Goal: Task Accomplishment & Management: Use online tool/utility

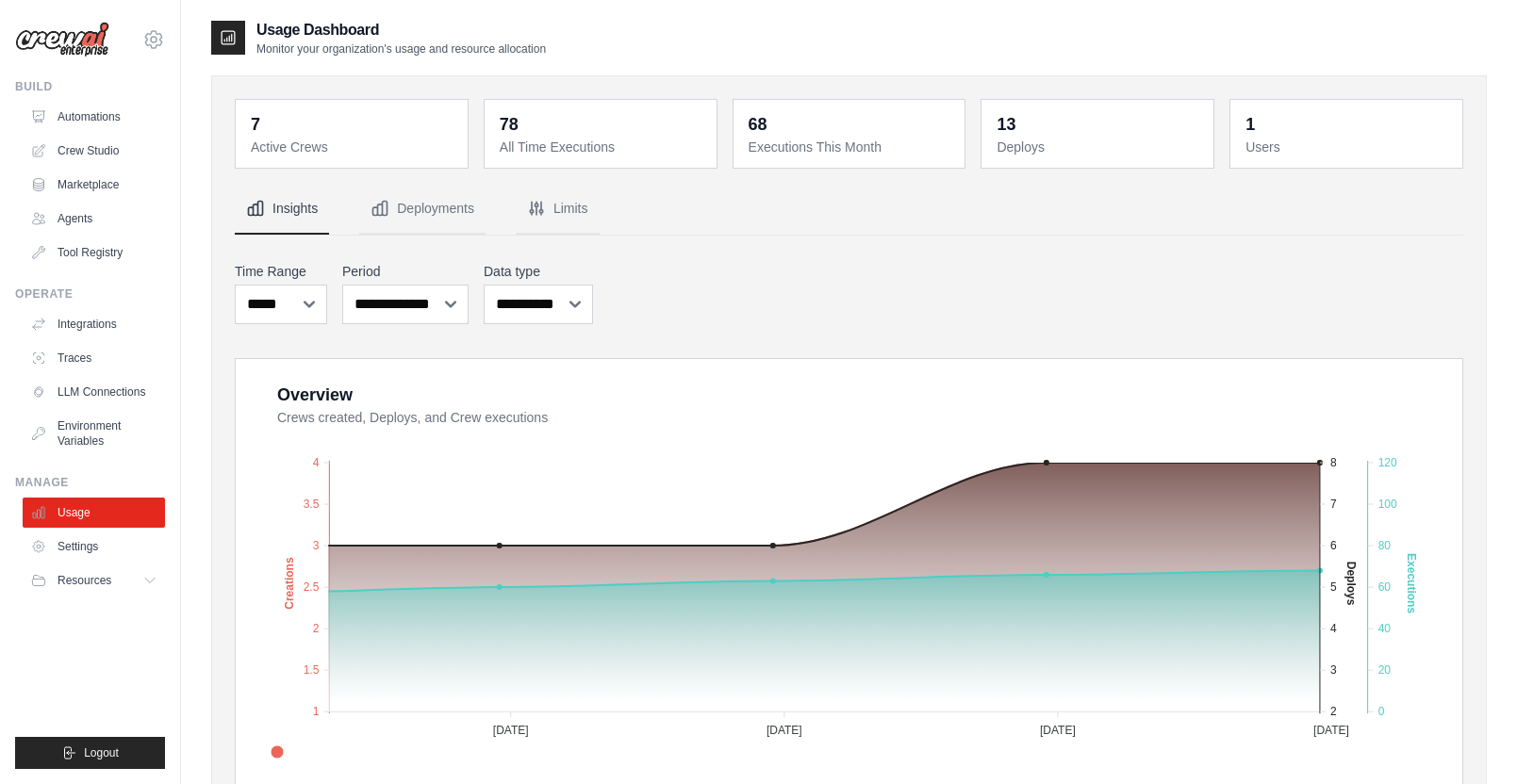
select select "***"
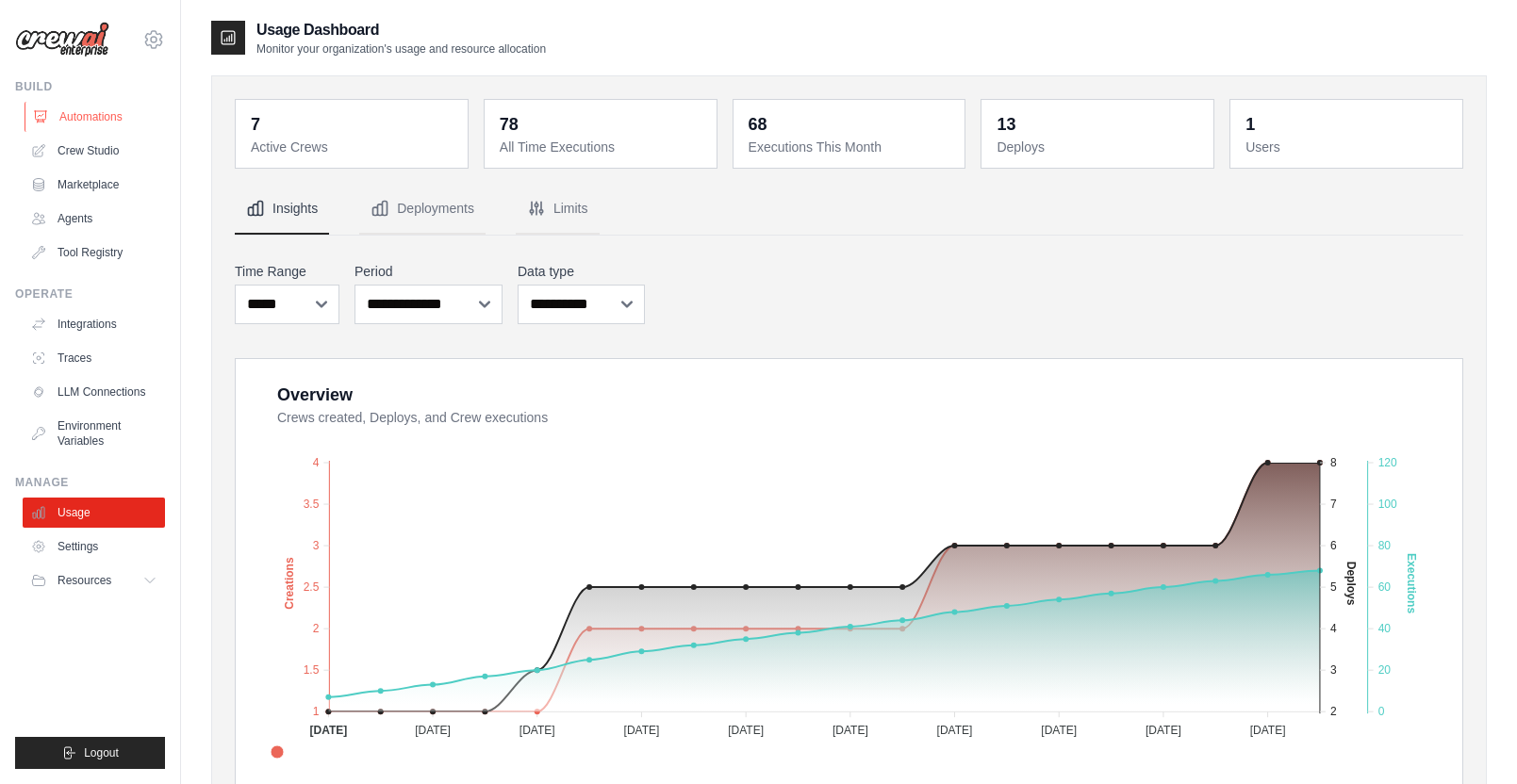
click at [99, 124] on link "Automations" at bounding box center [96, 116] width 143 height 31
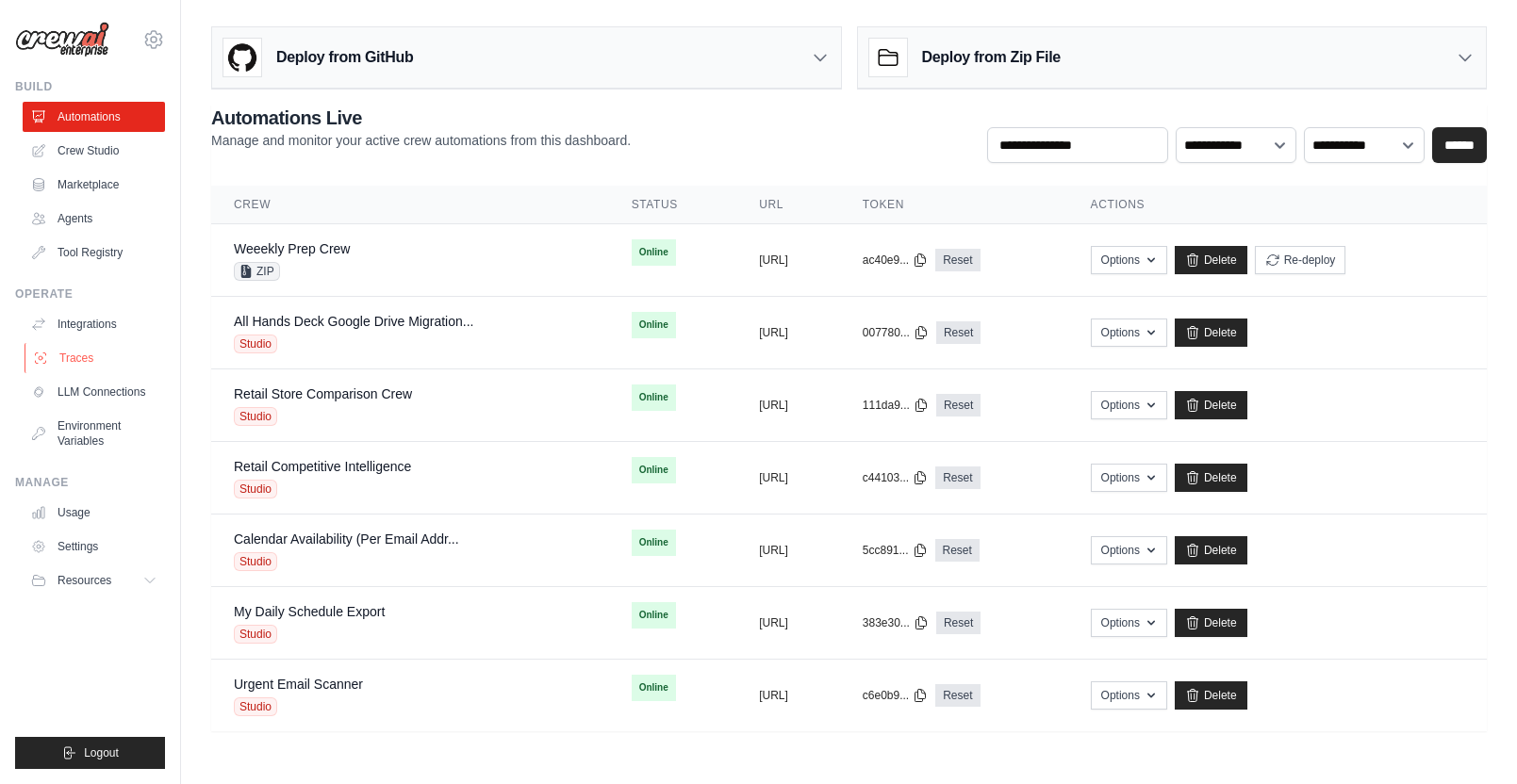
click at [104, 354] on link "Traces" at bounding box center [96, 358] width 143 height 31
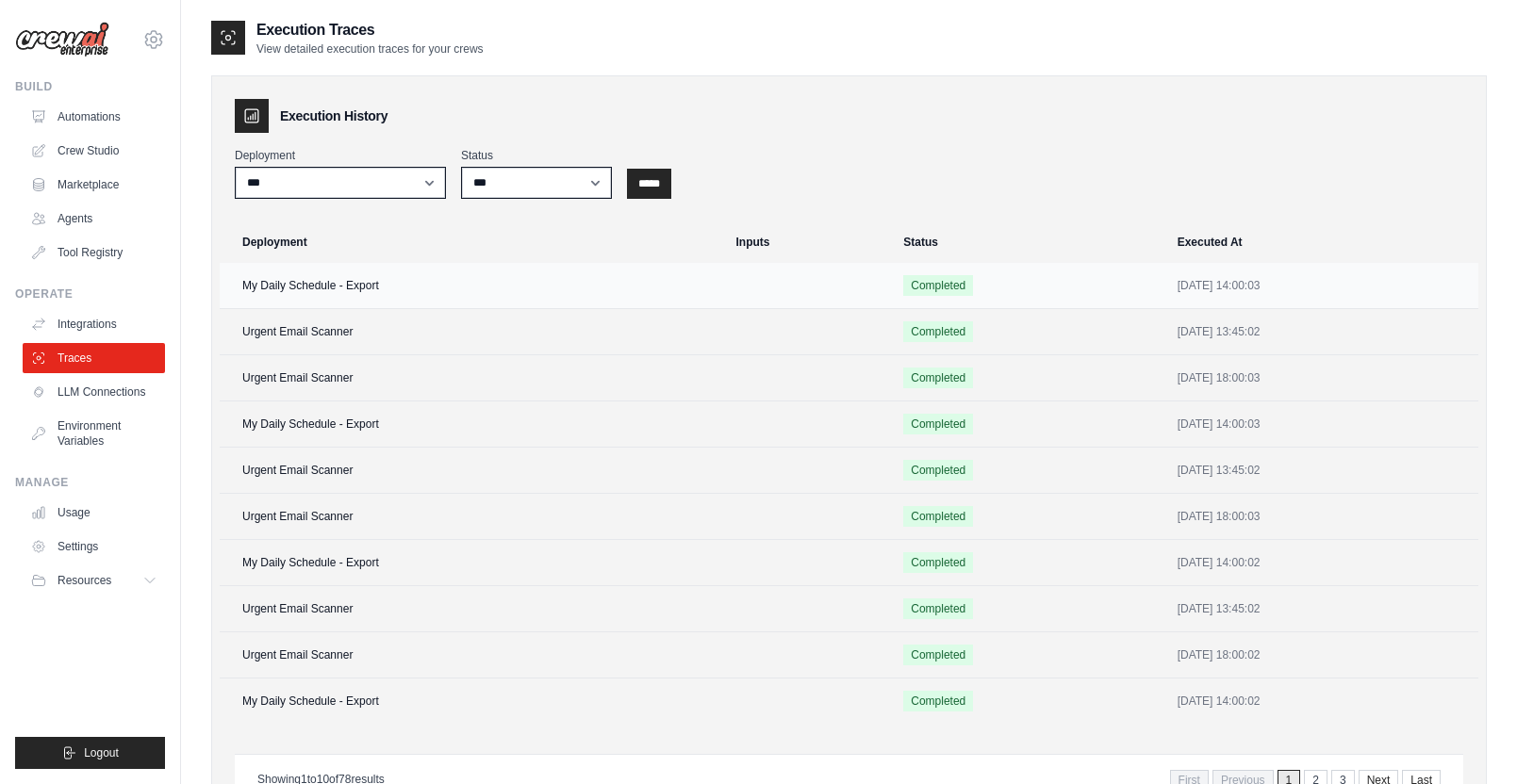
click at [382, 289] on td "My Daily Schedule - Export" at bounding box center [472, 286] width 504 height 46
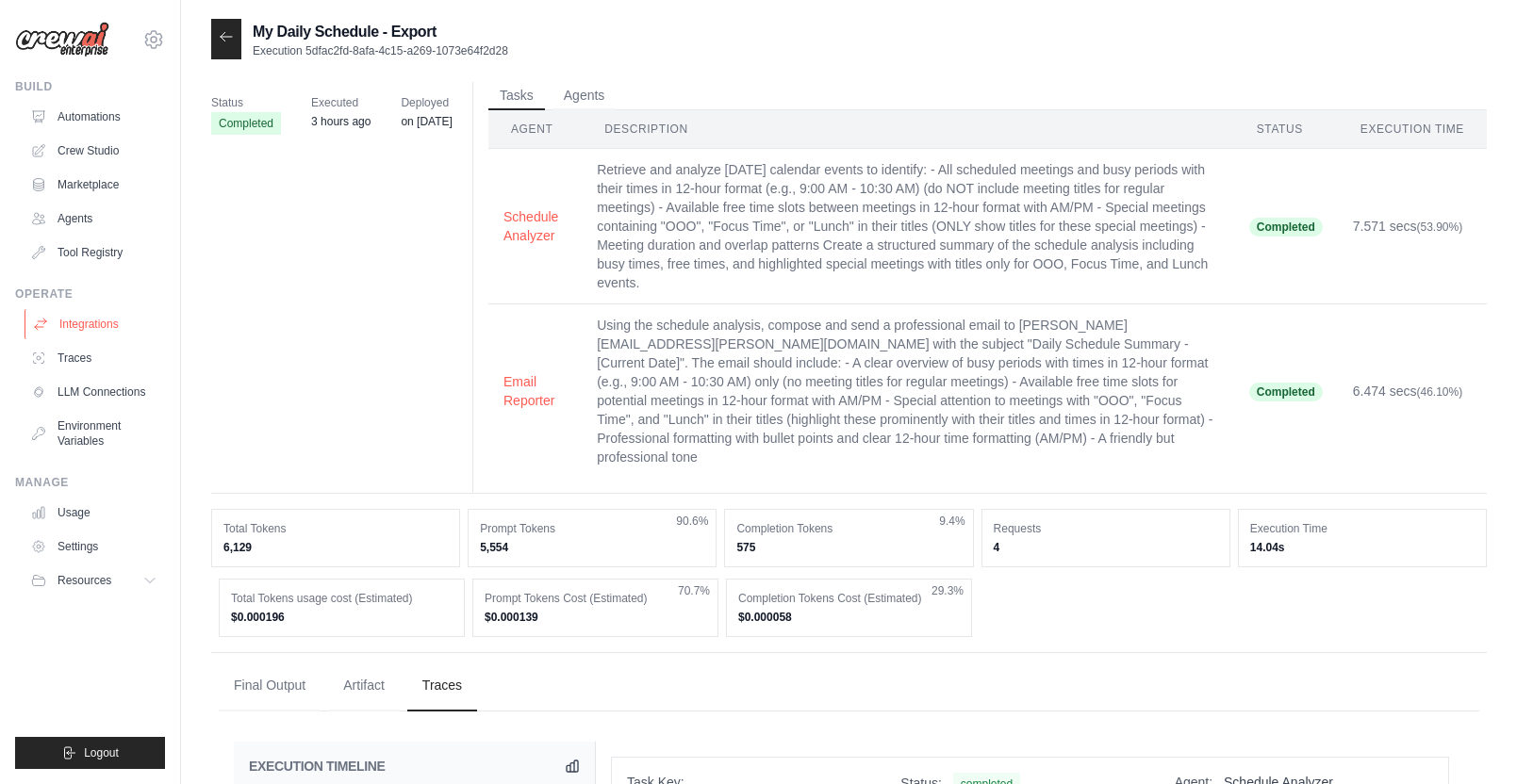
click at [83, 317] on link "Integrations" at bounding box center [96, 324] width 143 height 31
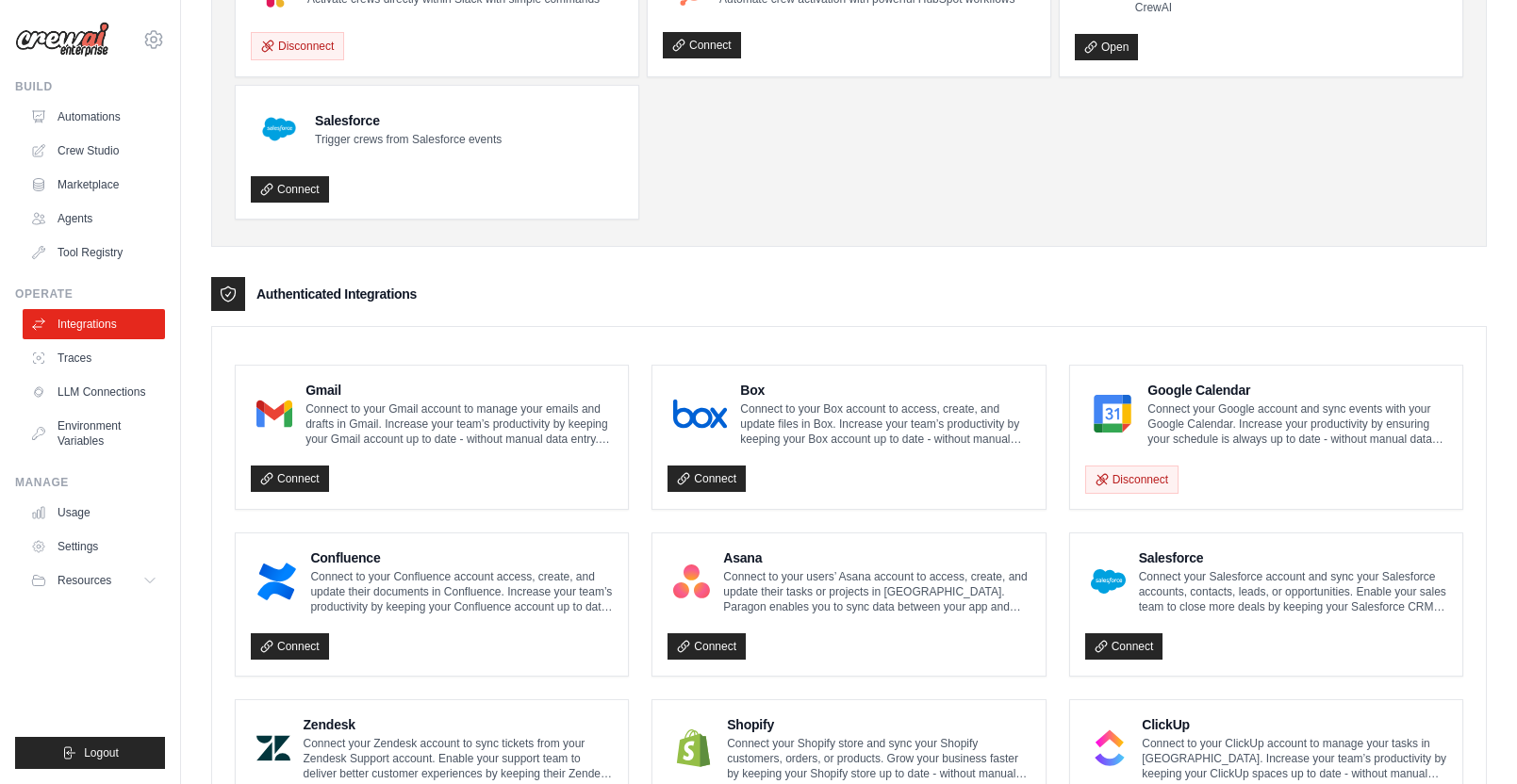
scroll to position [202, 0]
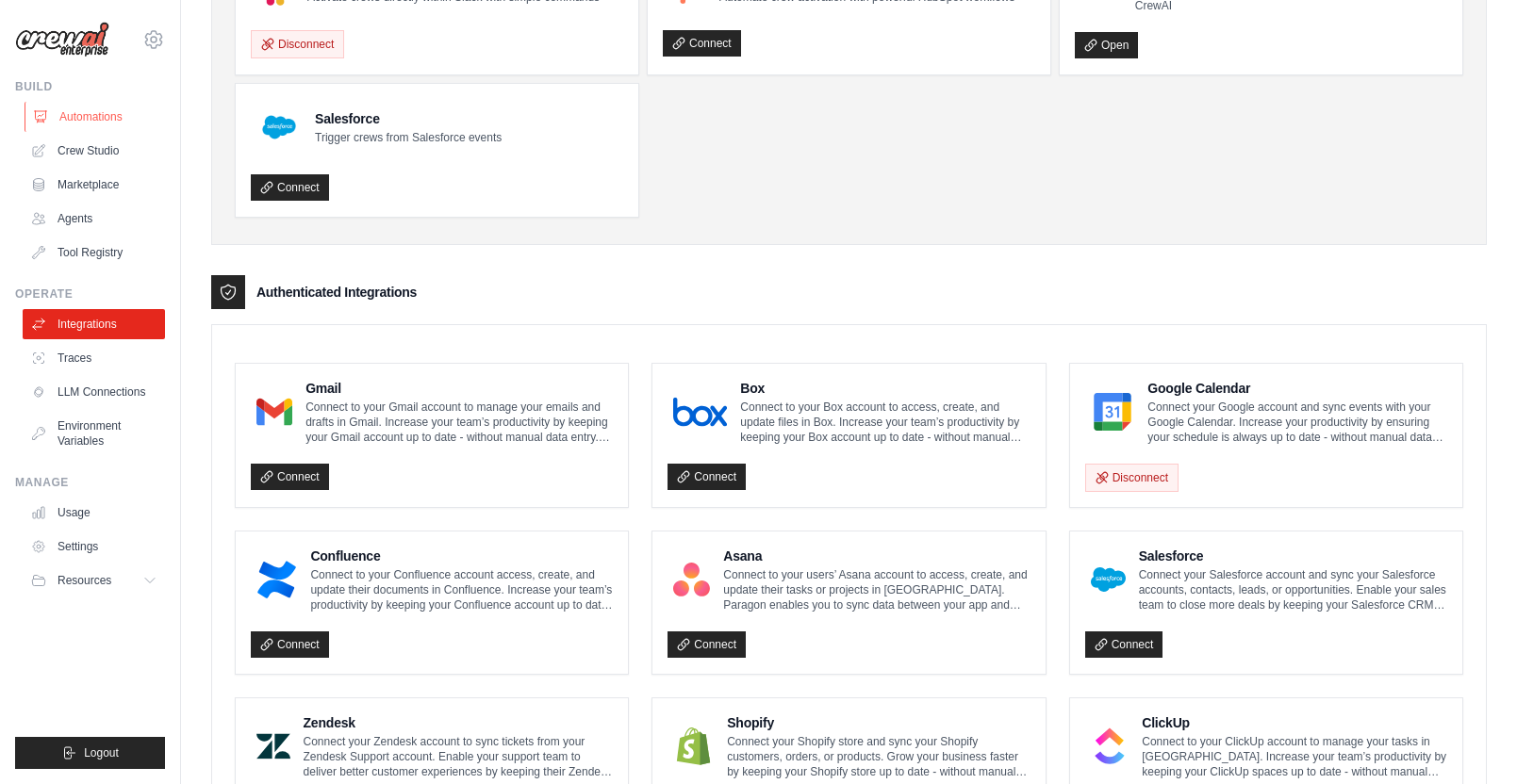
click at [91, 117] on link "Automations" at bounding box center [96, 116] width 143 height 31
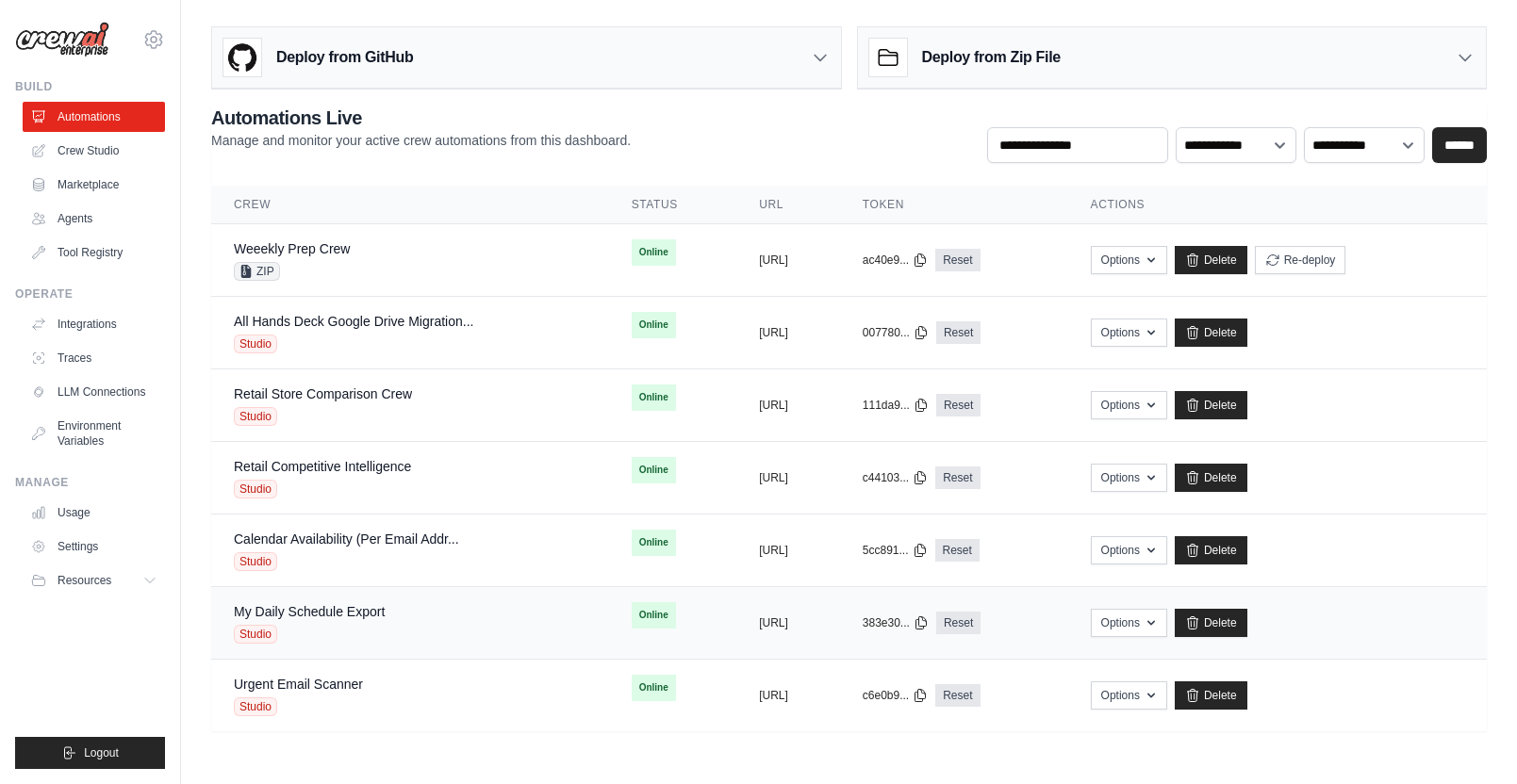
click at [367, 600] on td "My Daily Schedule Export Studio" at bounding box center [410, 623] width 398 height 73
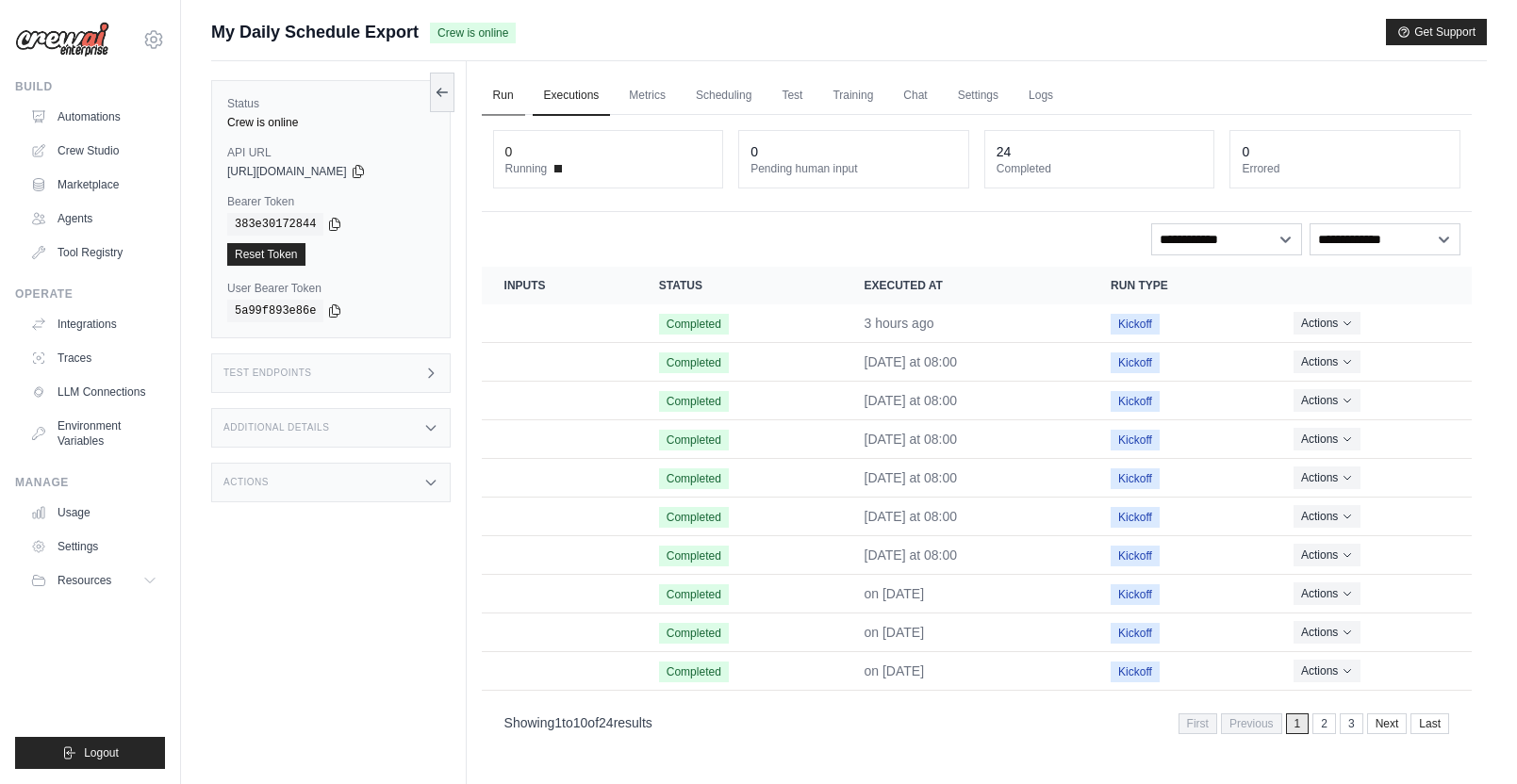
click at [501, 91] on link "Run" at bounding box center [503, 97] width 43 height 39
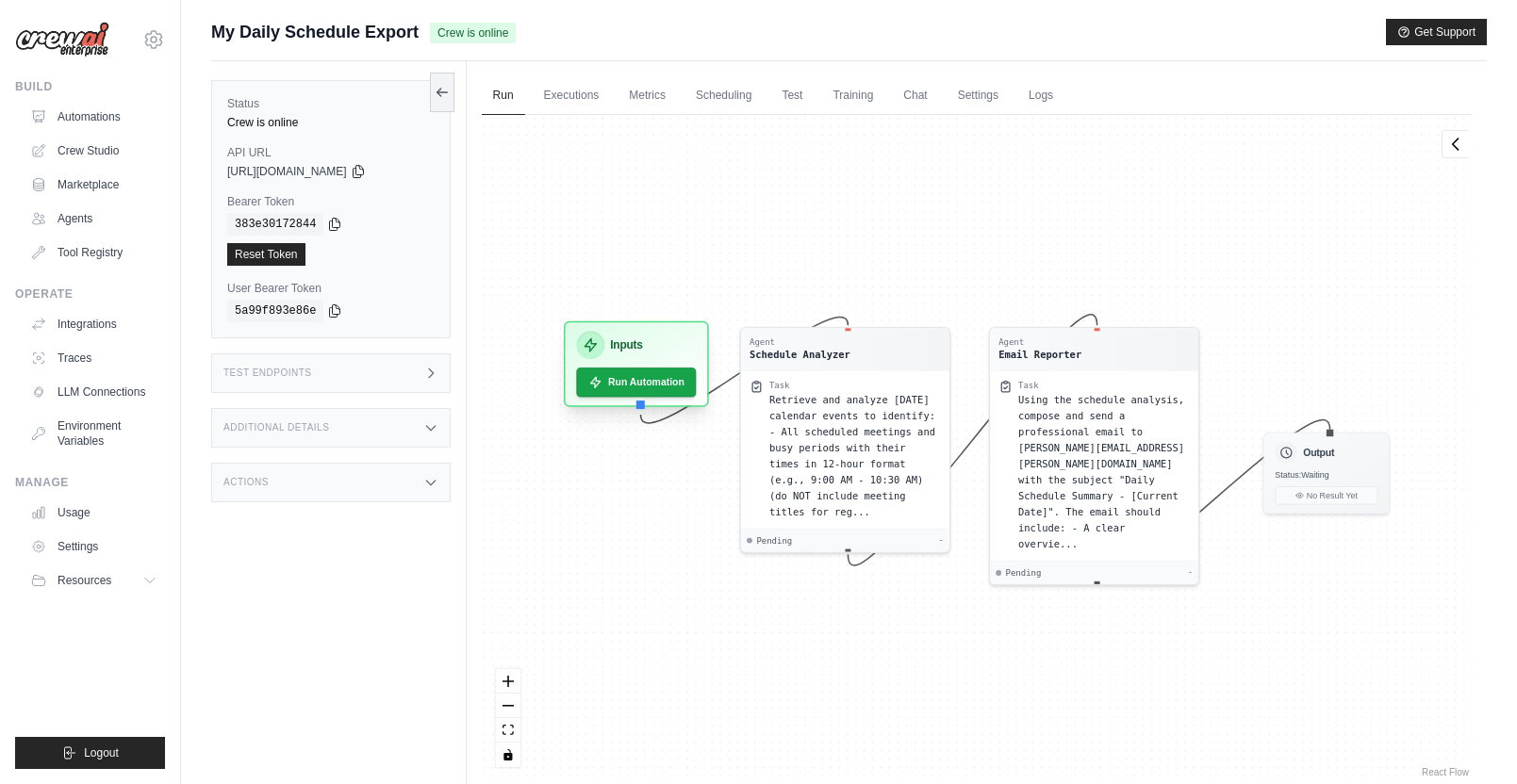
click at [618, 402] on div "Inputs Run Automation" at bounding box center [635, 363] width 145 height 86
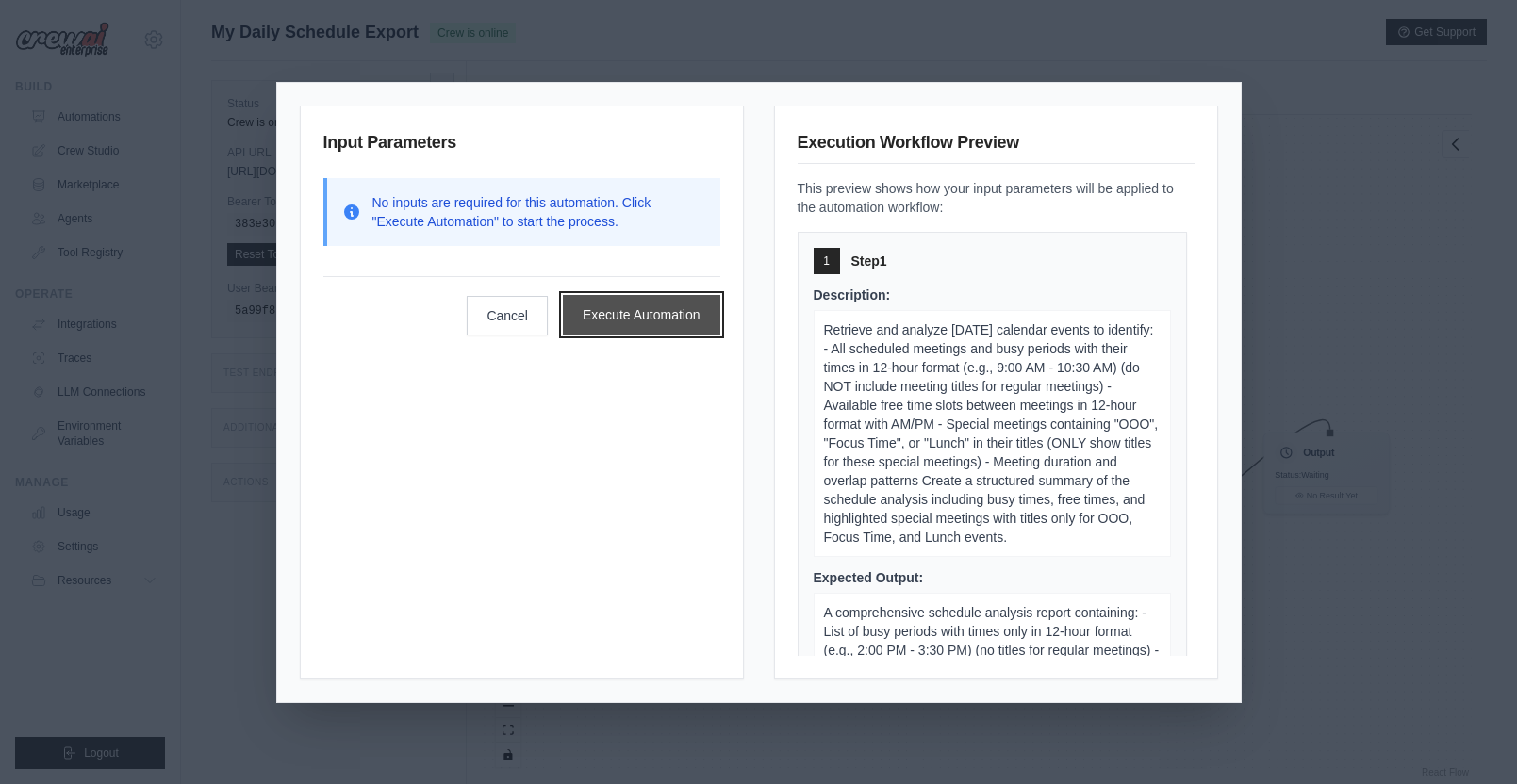
click at [654, 324] on button "Execute Automation" at bounding box center [641, 315] width 158 height 39
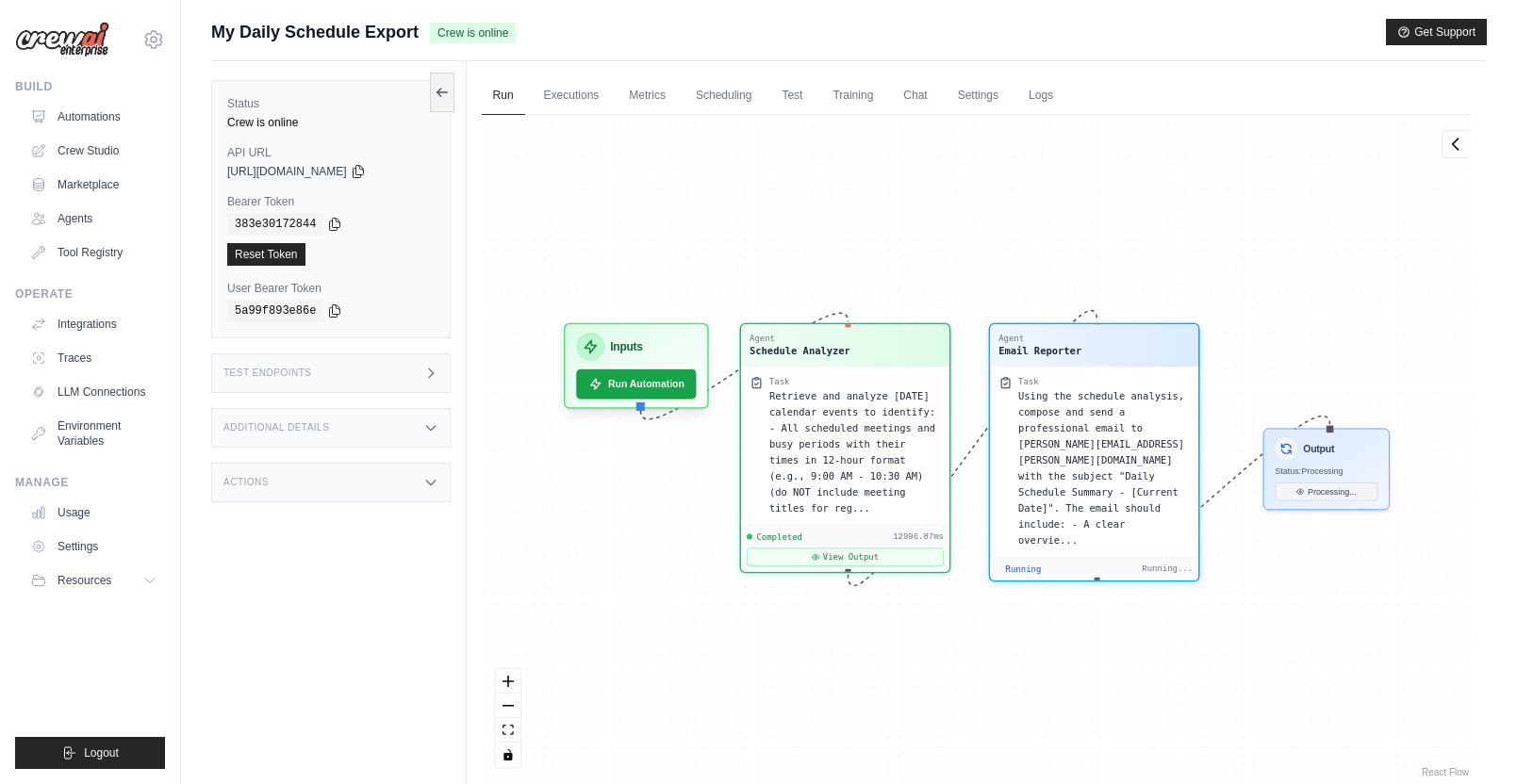
scroll to position [2364, 0]
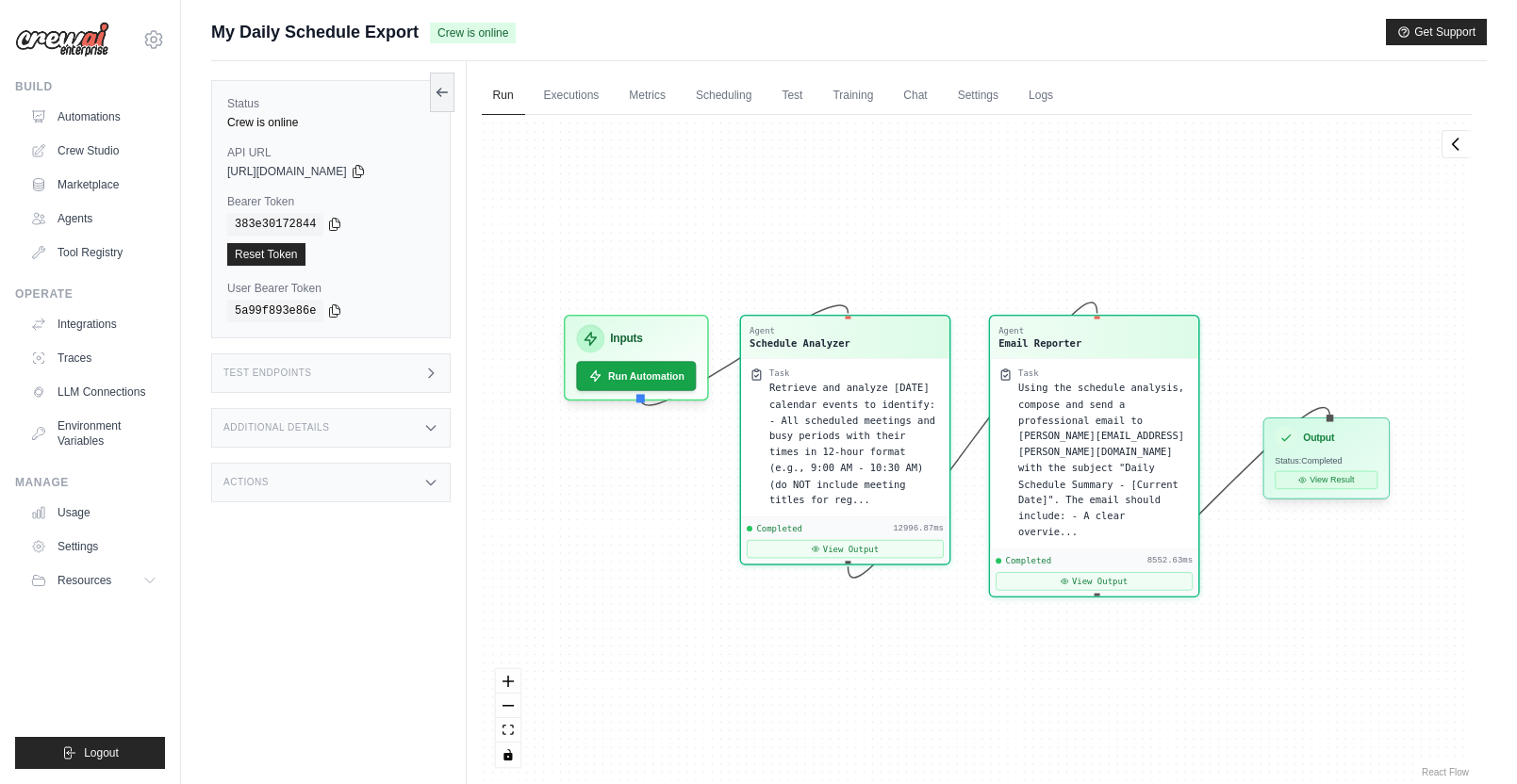
click at [1314, 482] on button "View Result" at bounding box center [1326, 481] width 102 height 18
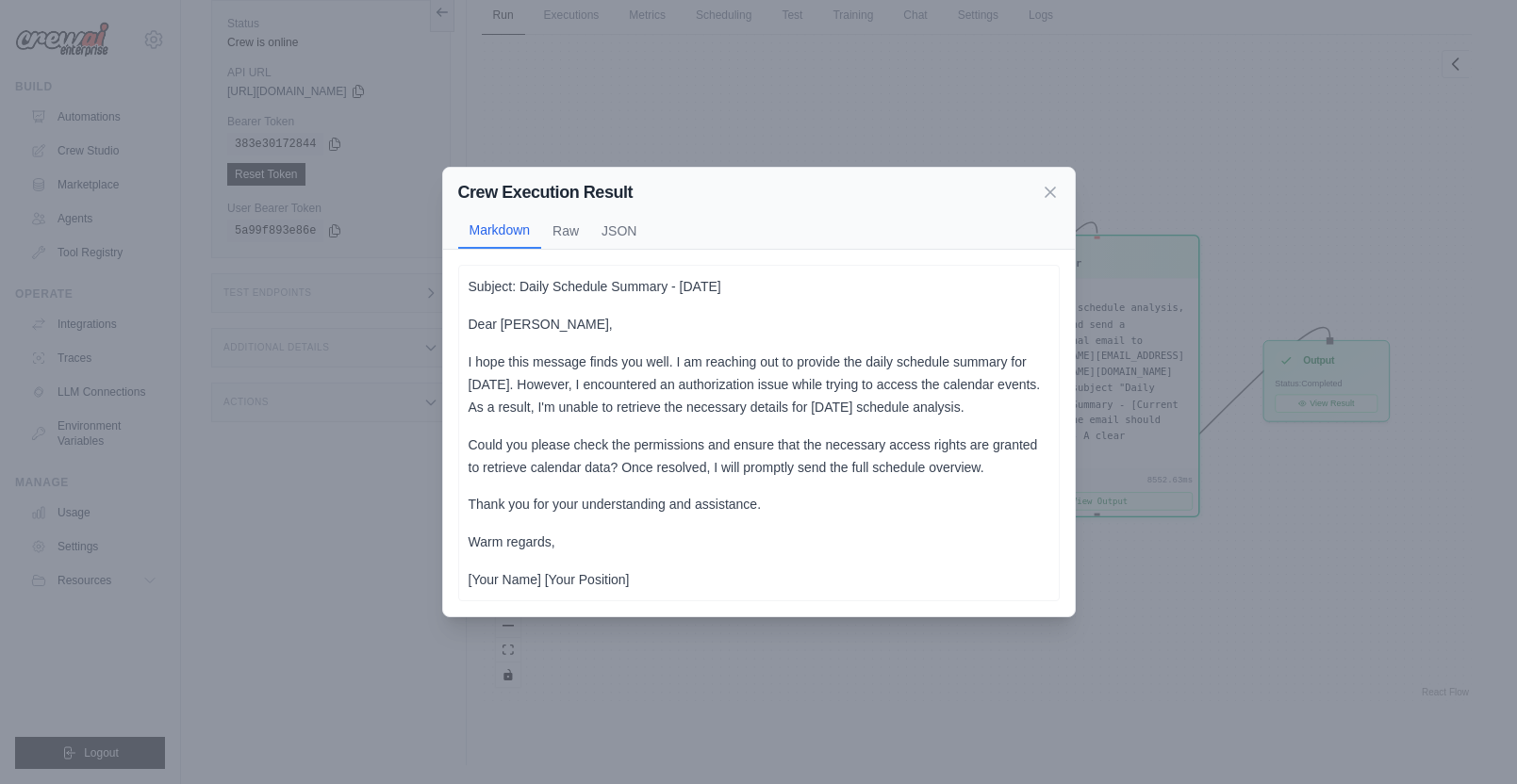
scroll to position [80, 0]
click at [1052, 194] on icon at bounding box center [1050, 192] width 10 height 10
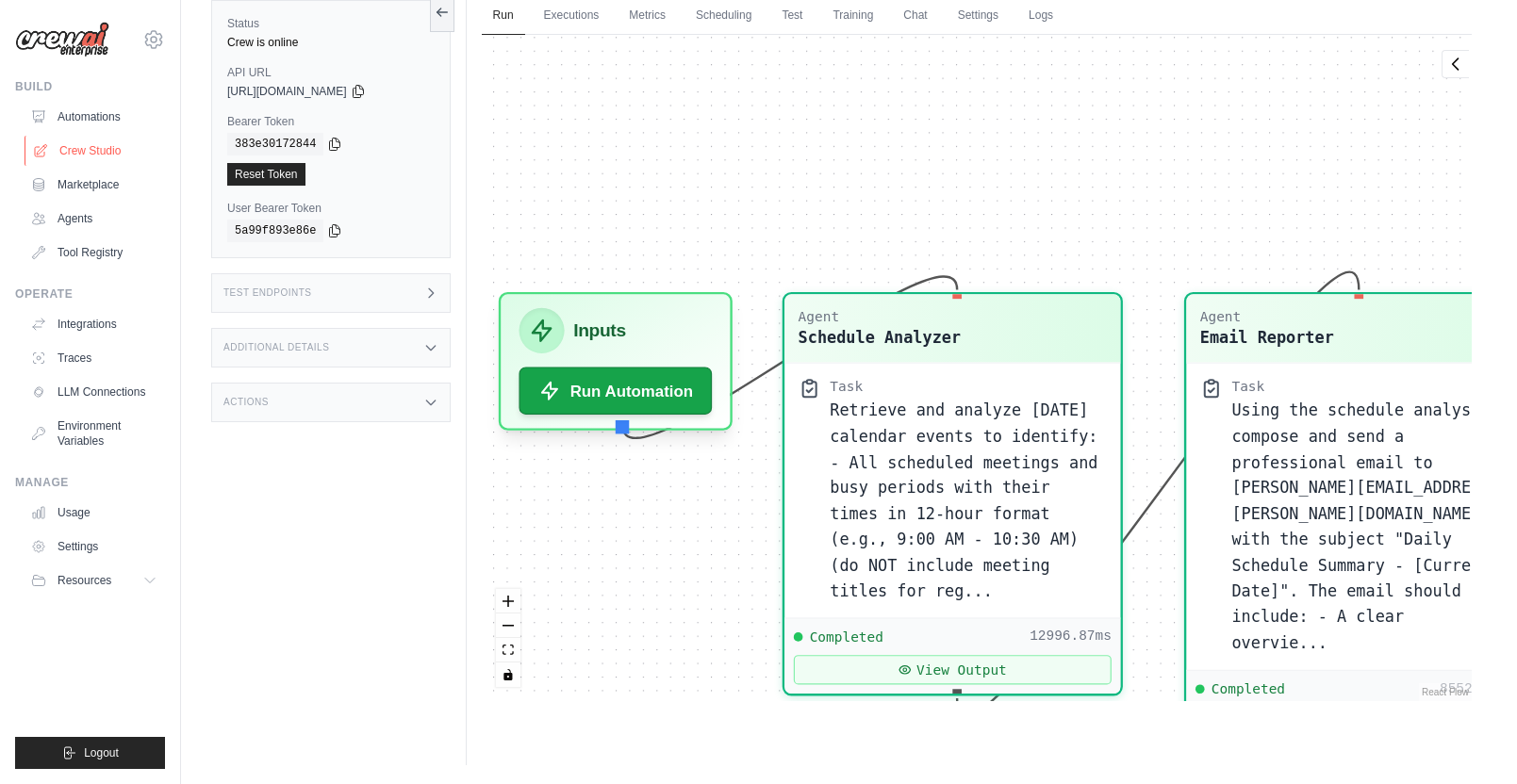
click at [105, 144] on link "Crew Studio" at bounding box center [96, 151] width 143 height 31
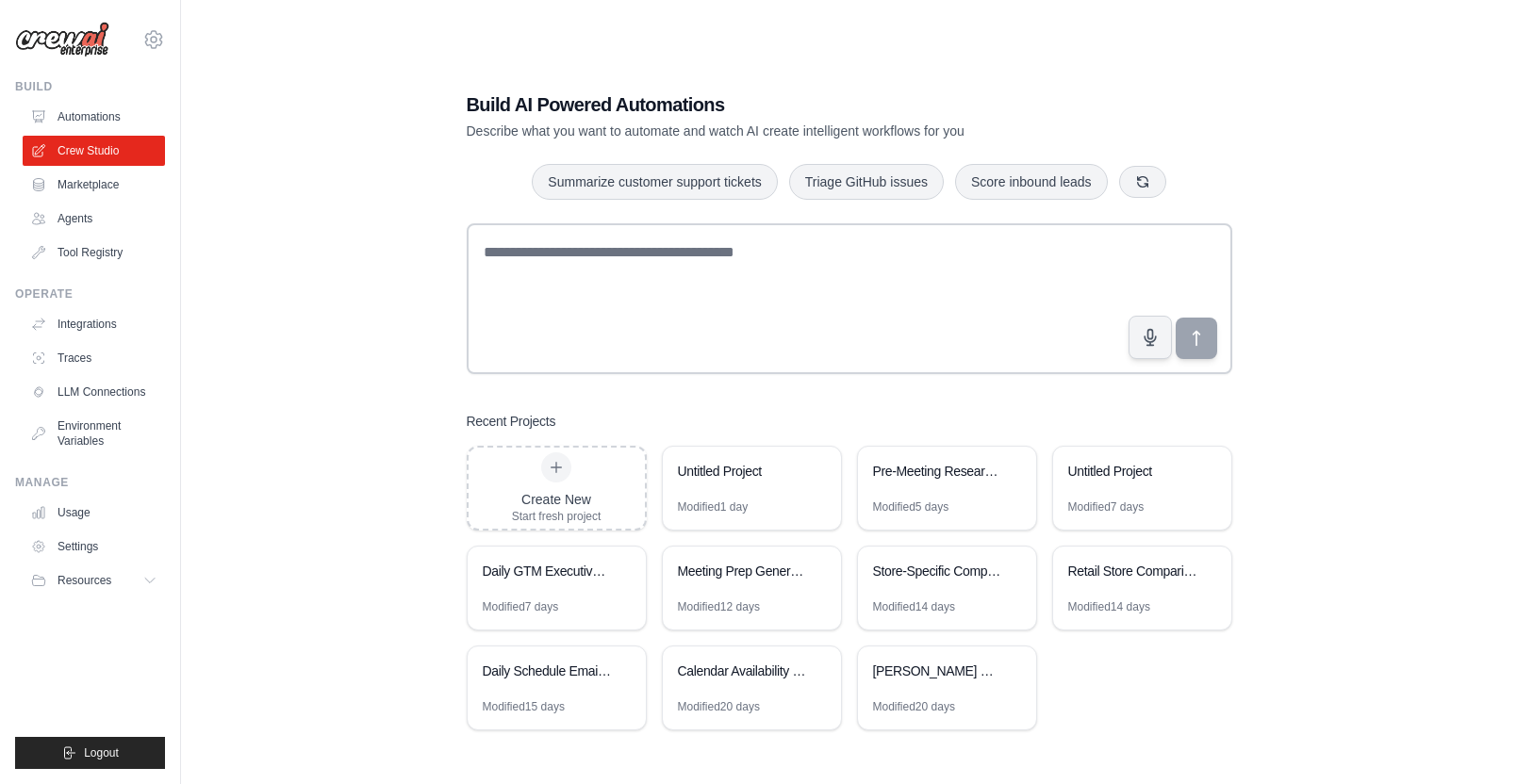
scroll to position [37, 0]
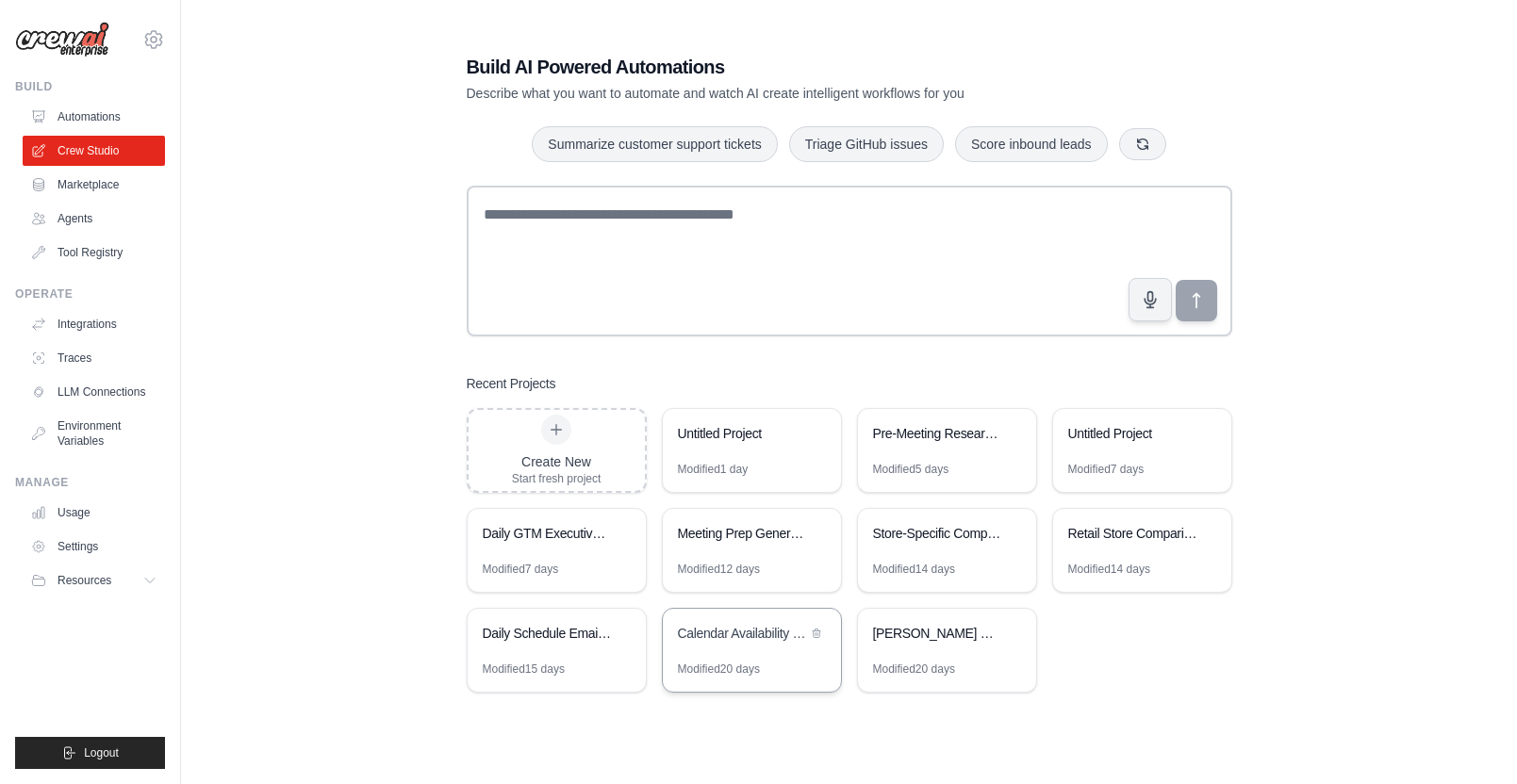
click at [737, 650] on div "Calendar Availability Finder" at bounding box center [752, 635] width 178 height 53
click at [558, 629] on div "Daily Schedule Email Automation" at bounding box center [547, 633] width 129 height 19
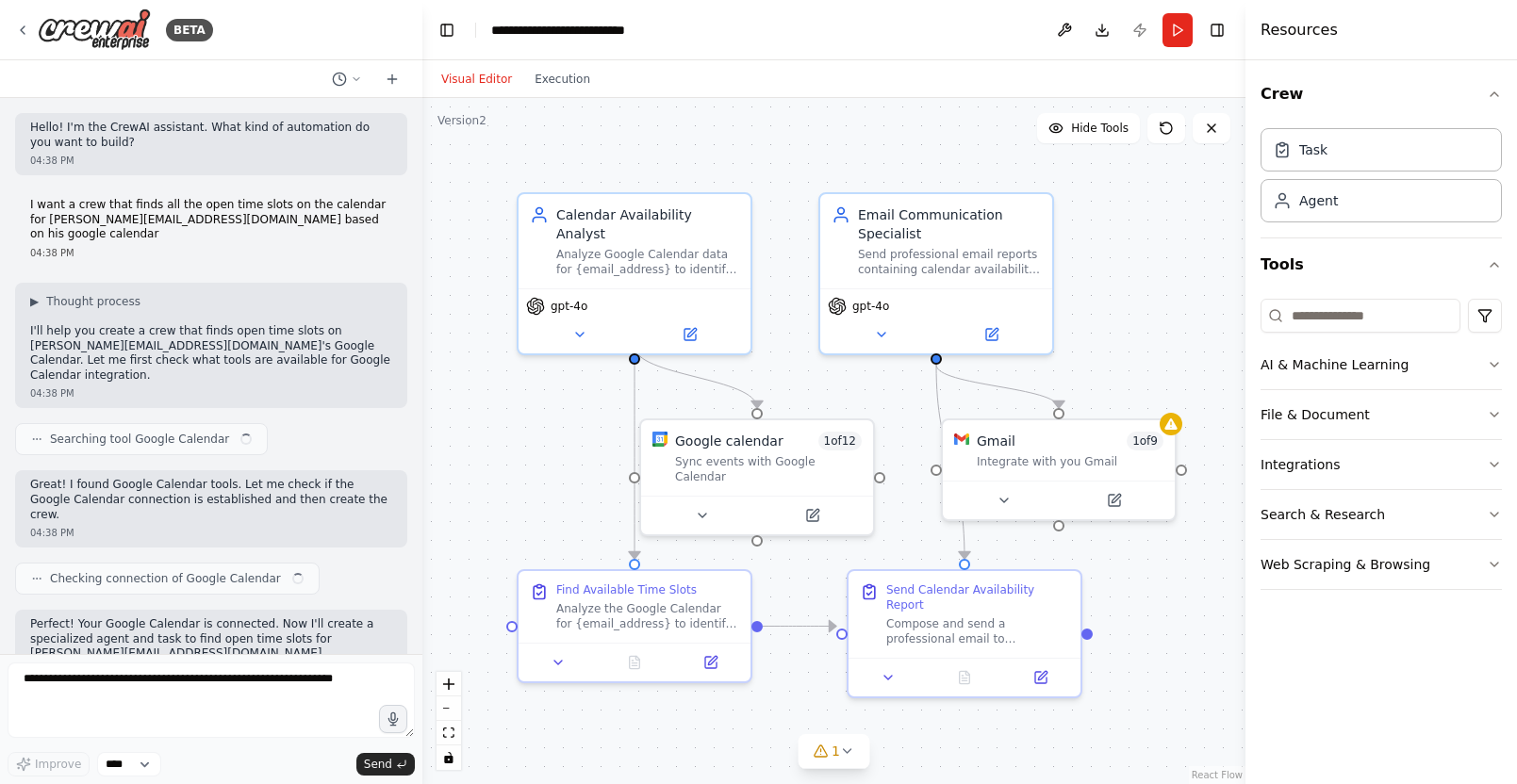
scroll to position [3623, 0]
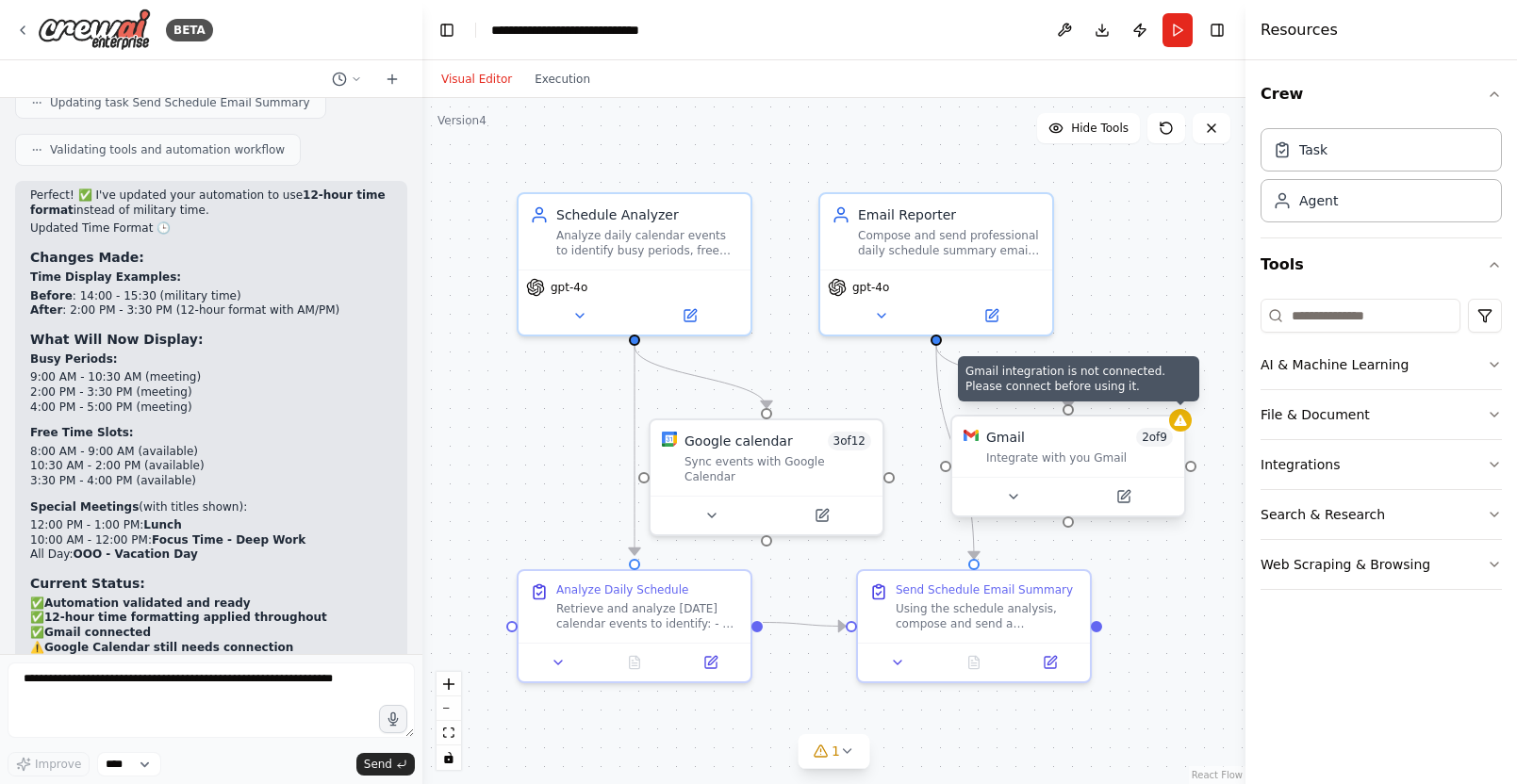
click at [1185, 423] on icon at bounding box center [1180, 420] width 12 height 11
click at [1100, 433] on div "Gmail 2 of 9" at bounding box center [1080, 437] width 187 height 19
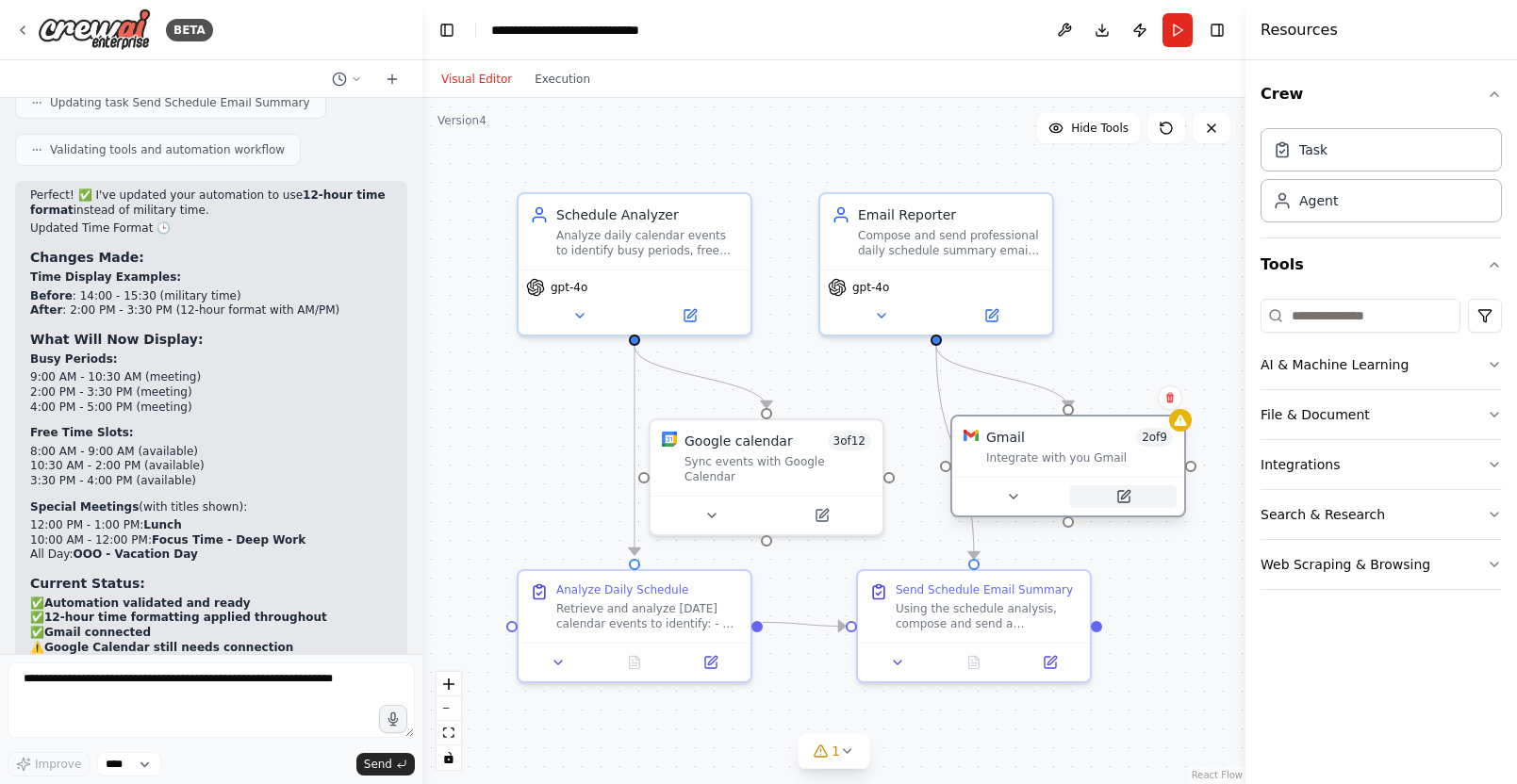
click at [1132, 495] on button at bounding box center [1123, 496] width 106 height 23
click at [1128, 501] on icon at bounding box center [1123, 496] width 11 height 11
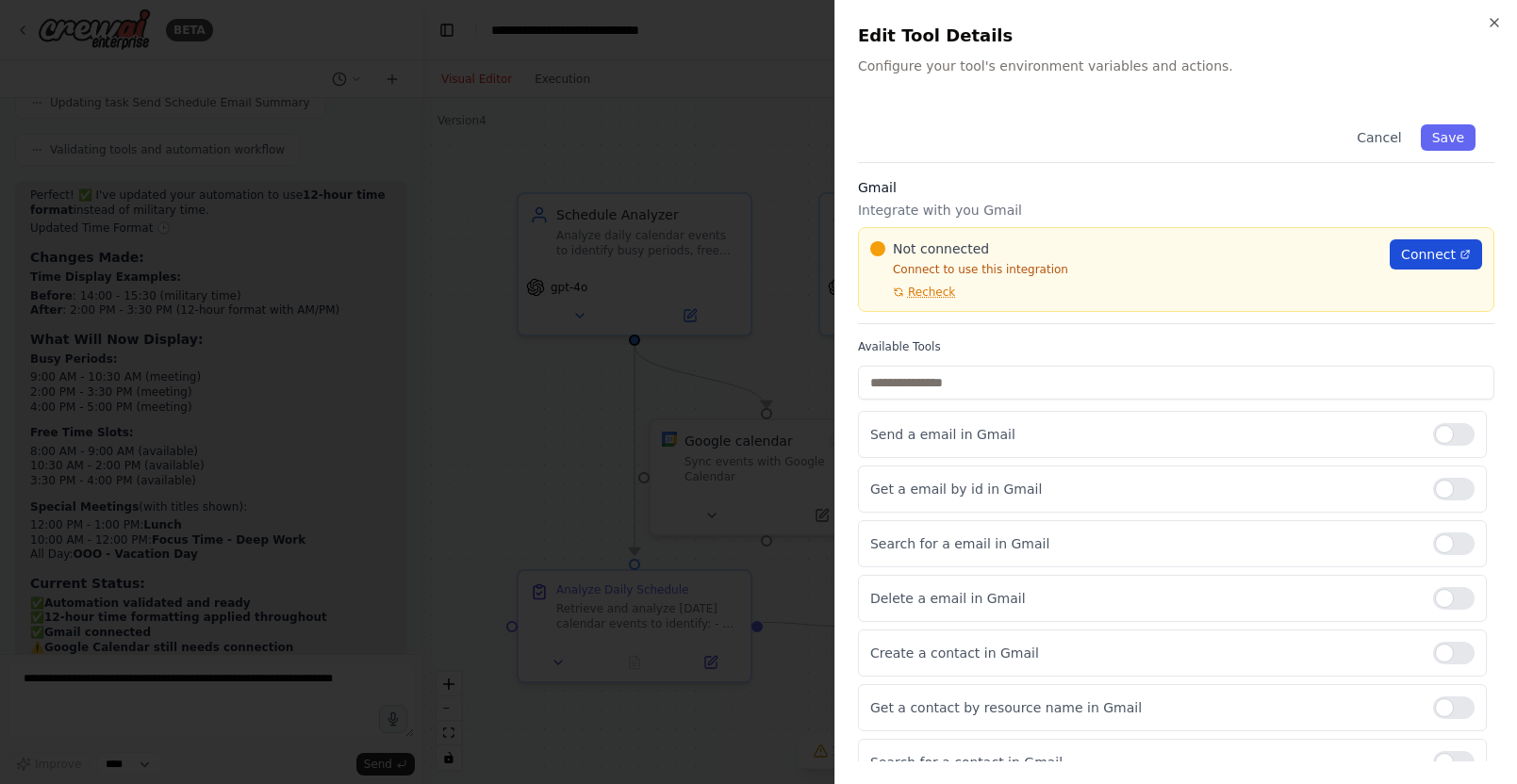
click at [1434, 256] on span "Connect" at bounding box center [1428, 254] width 55 height 19
click at [1466, 136] on button "Save" at bounding box center [1448, 137] width 55 height 27
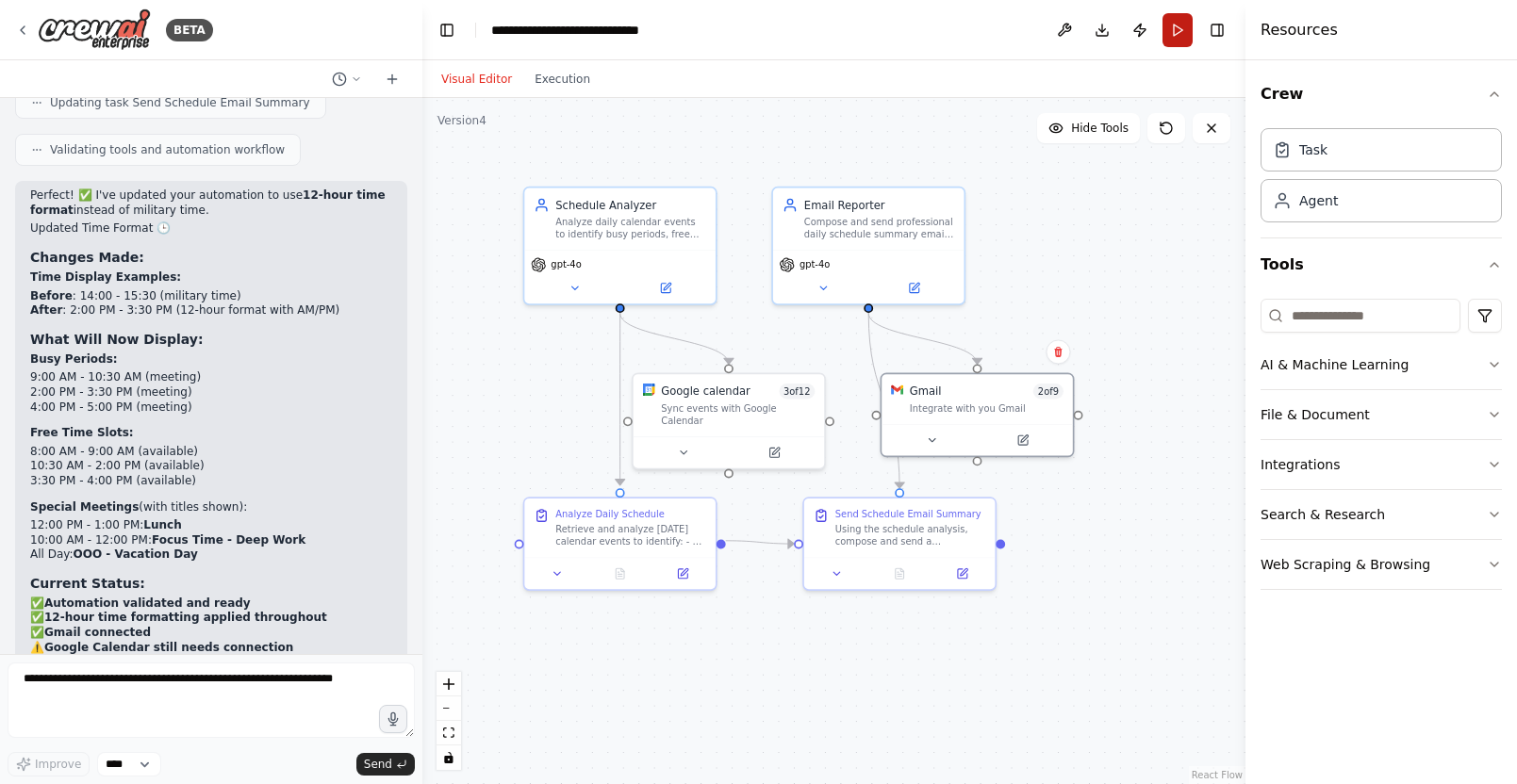
click at [1176, 33] on button "Run" at bounding box center [1177, 30] width 31 height 33
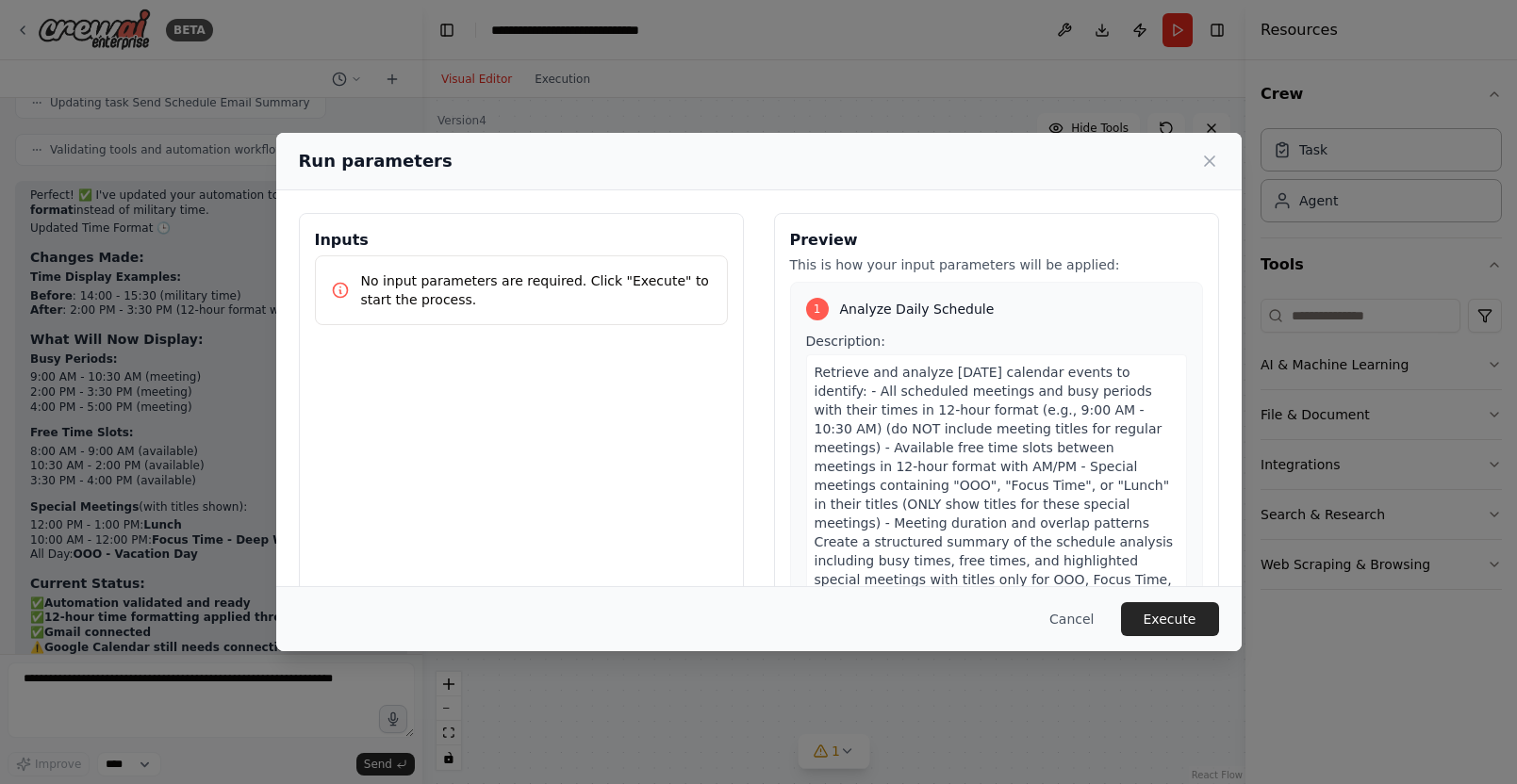
click at [1208, 623] on button "Execute" at bounding box center [1170, 620] width 99 height 33
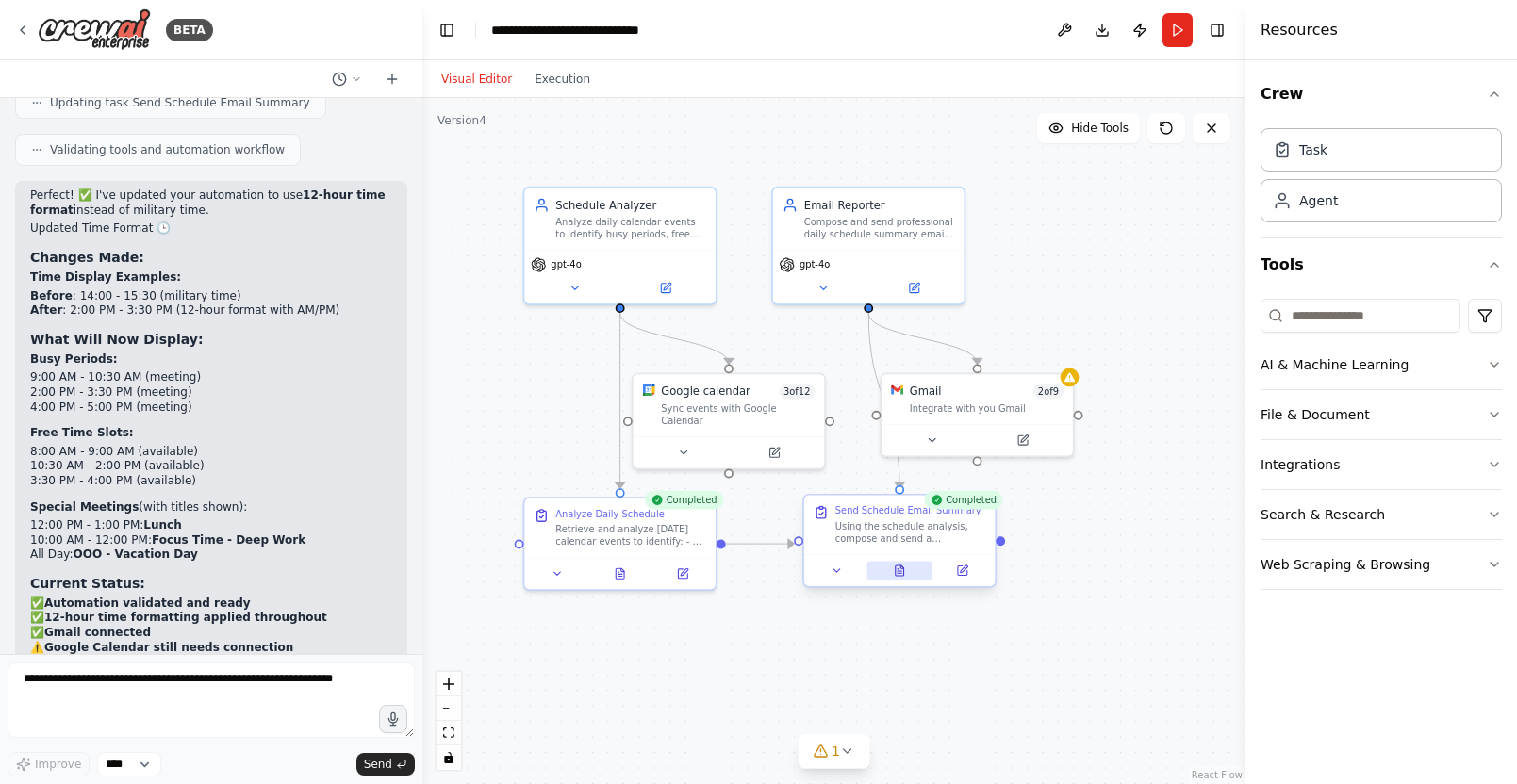
click at [907, 568] on button at bounding box center [899, 570] width 66 height 19
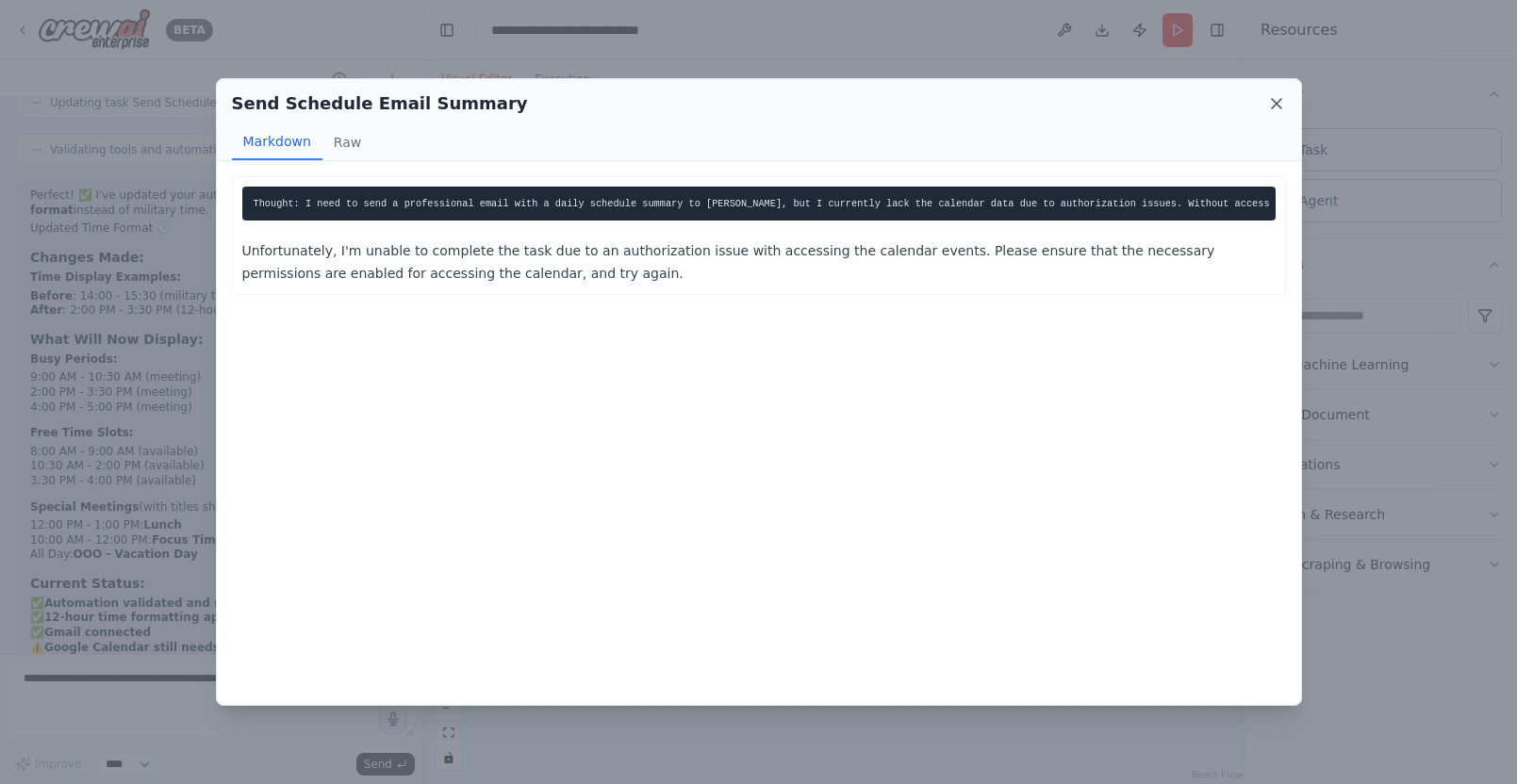
click at [1281, 98] on icon at bounding box center [1277, 103] width 10 height 10
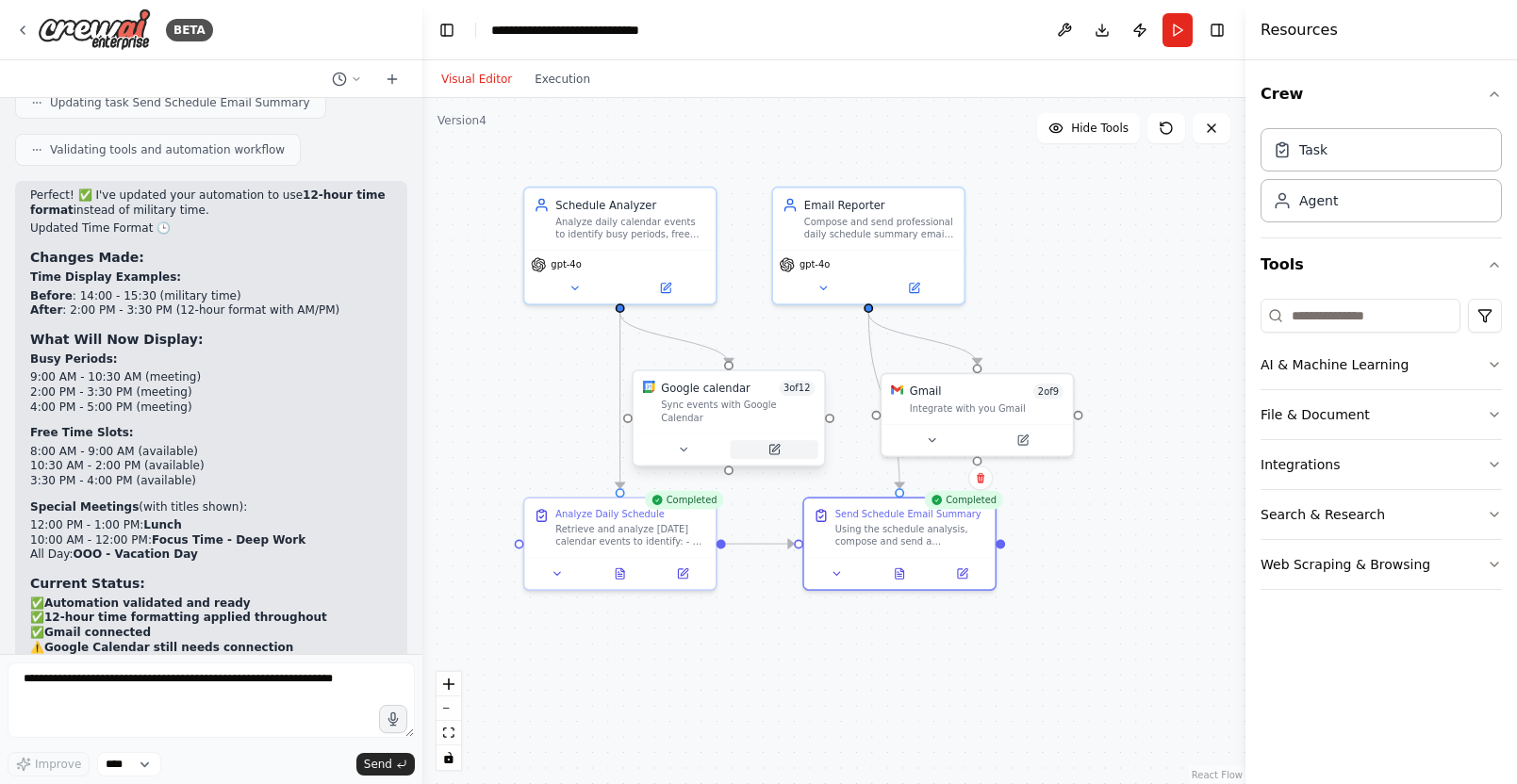
click at [770, 445] on icon at bounding box center [774, 450] width 10 height 10
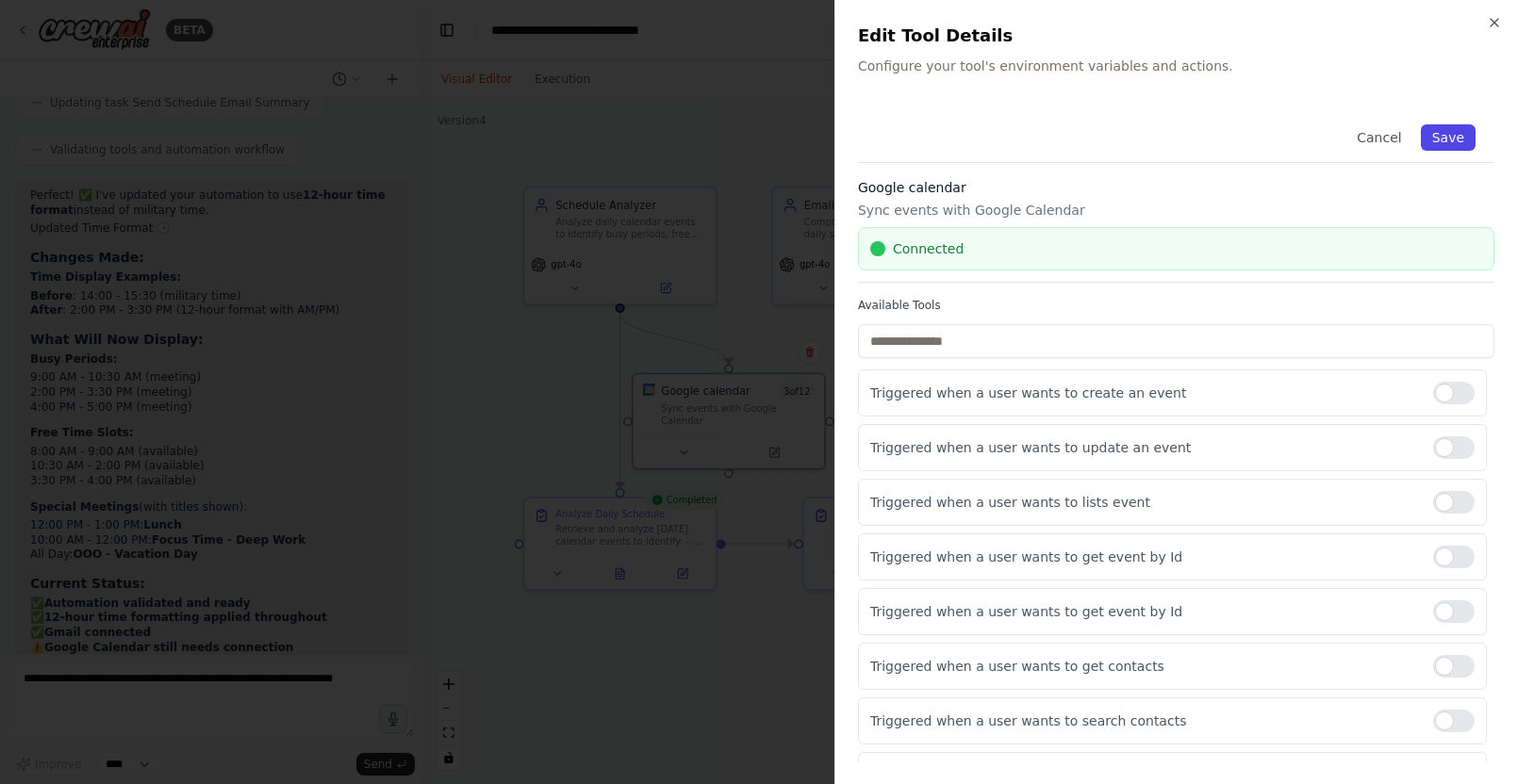
click at [1444, 143] on button "Save" at bounding box center [1448, 137] width 55 height 27
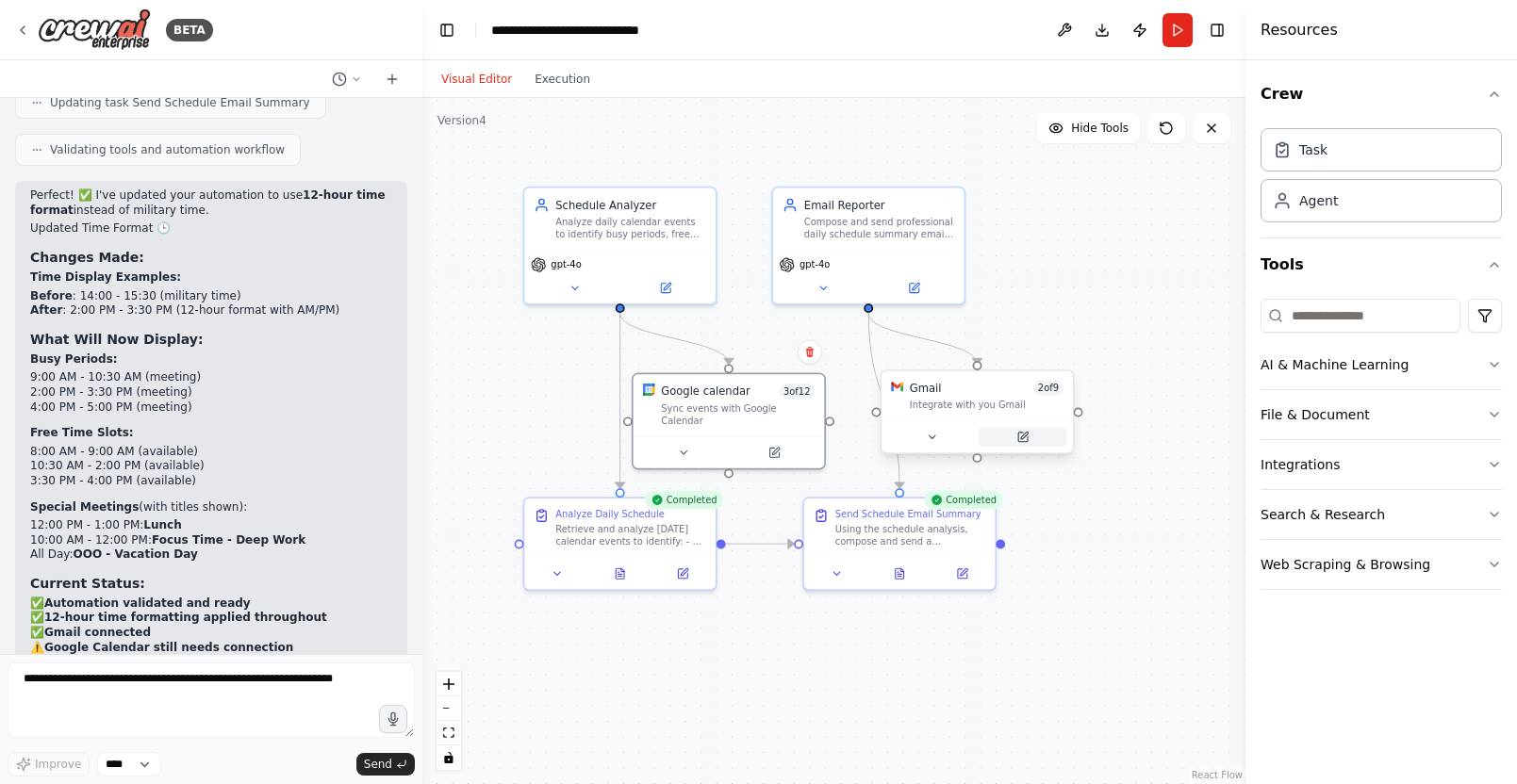
click at [1026, 438] on icon at bounding box center [1023, 437] width 10 height 10
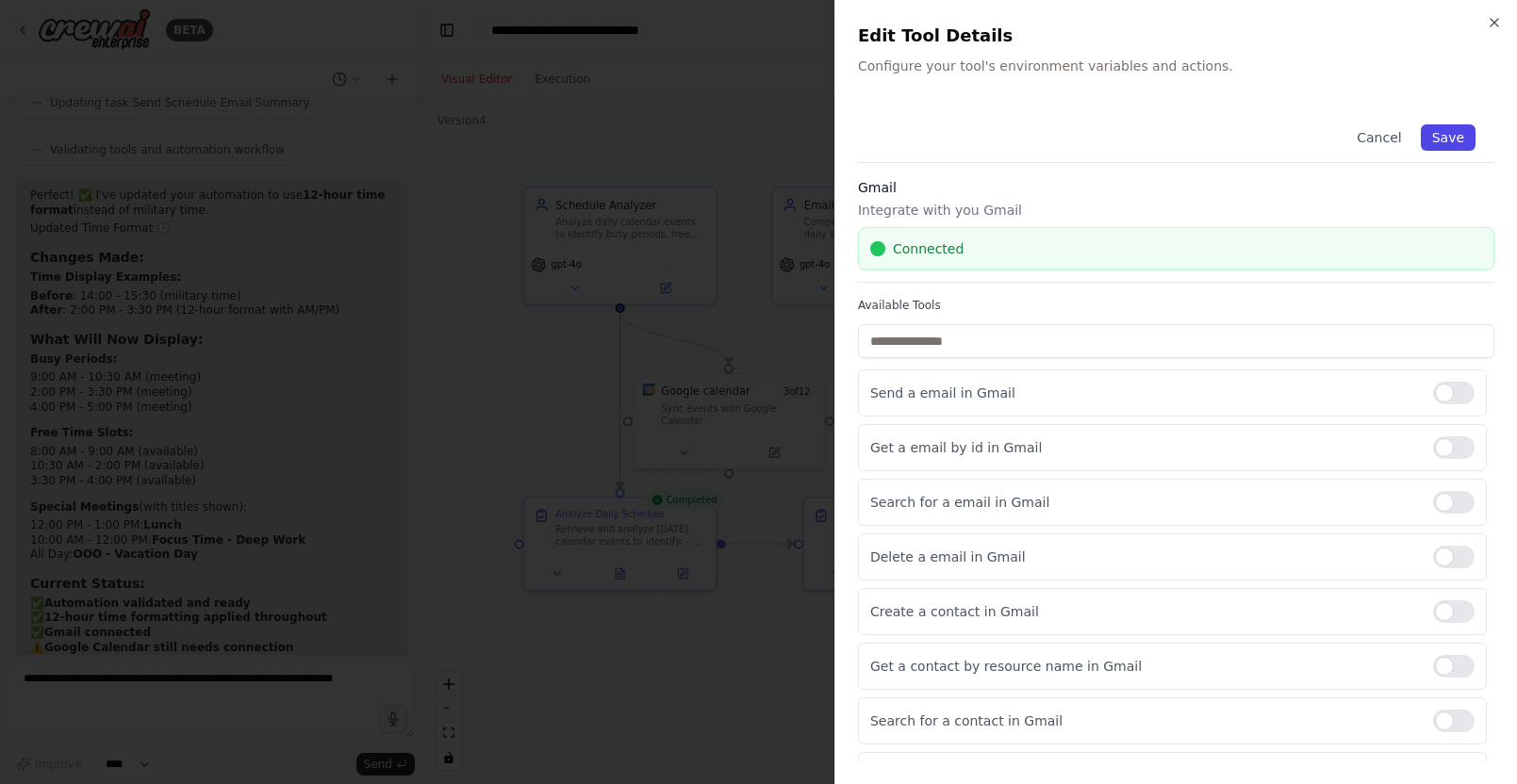
drag, startPoint x: 1470, startPoint y: 138, endPoint x: 1452, endPoint y: 138, distance: 18.0
click at [1470, 138] on button "Save" at bounding box center [1448, 137] width 55 height 27
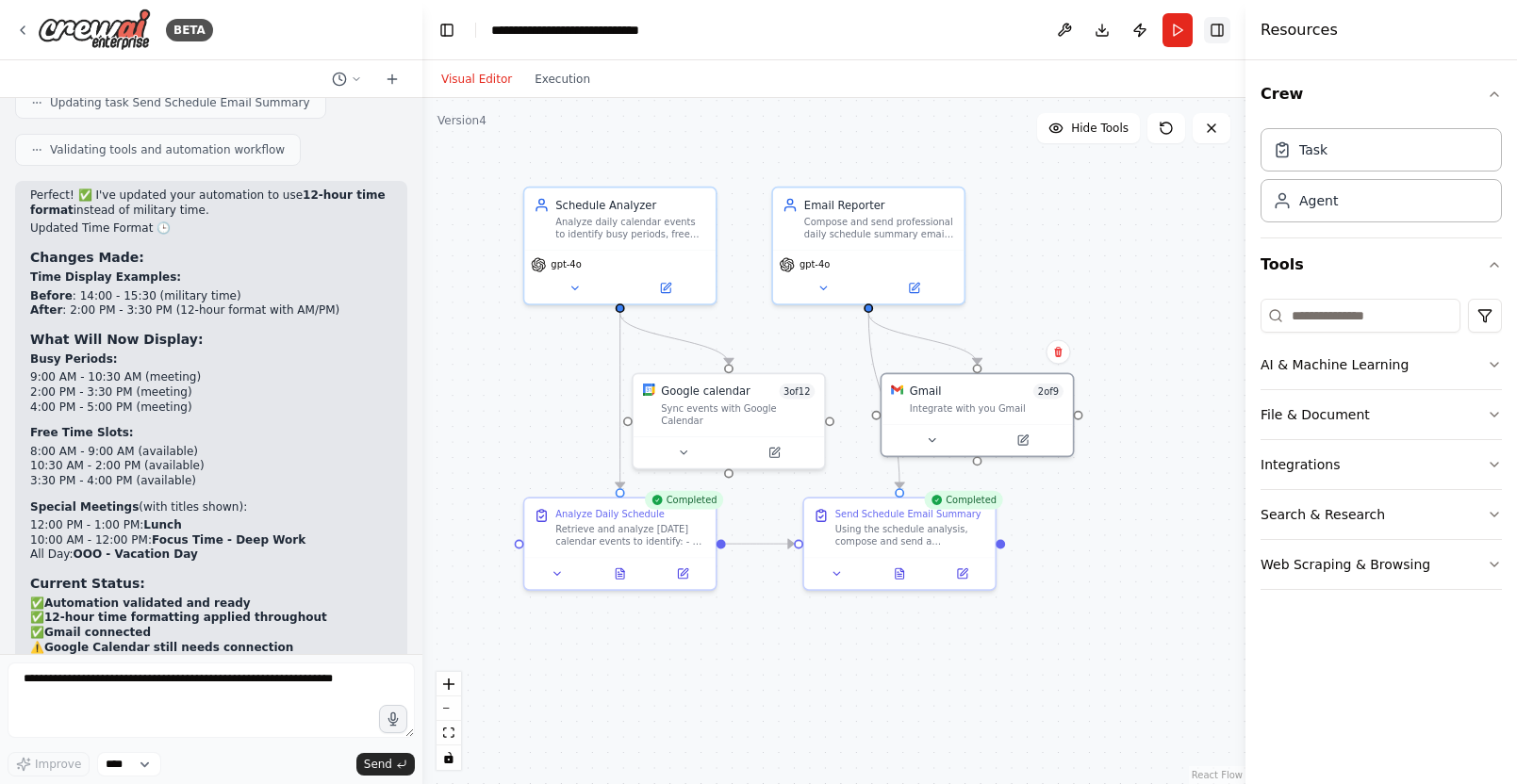
click at [1220, 26] on button "Toggle Right Sidebar" at bounding box center [1217, 30] width 27 height 27
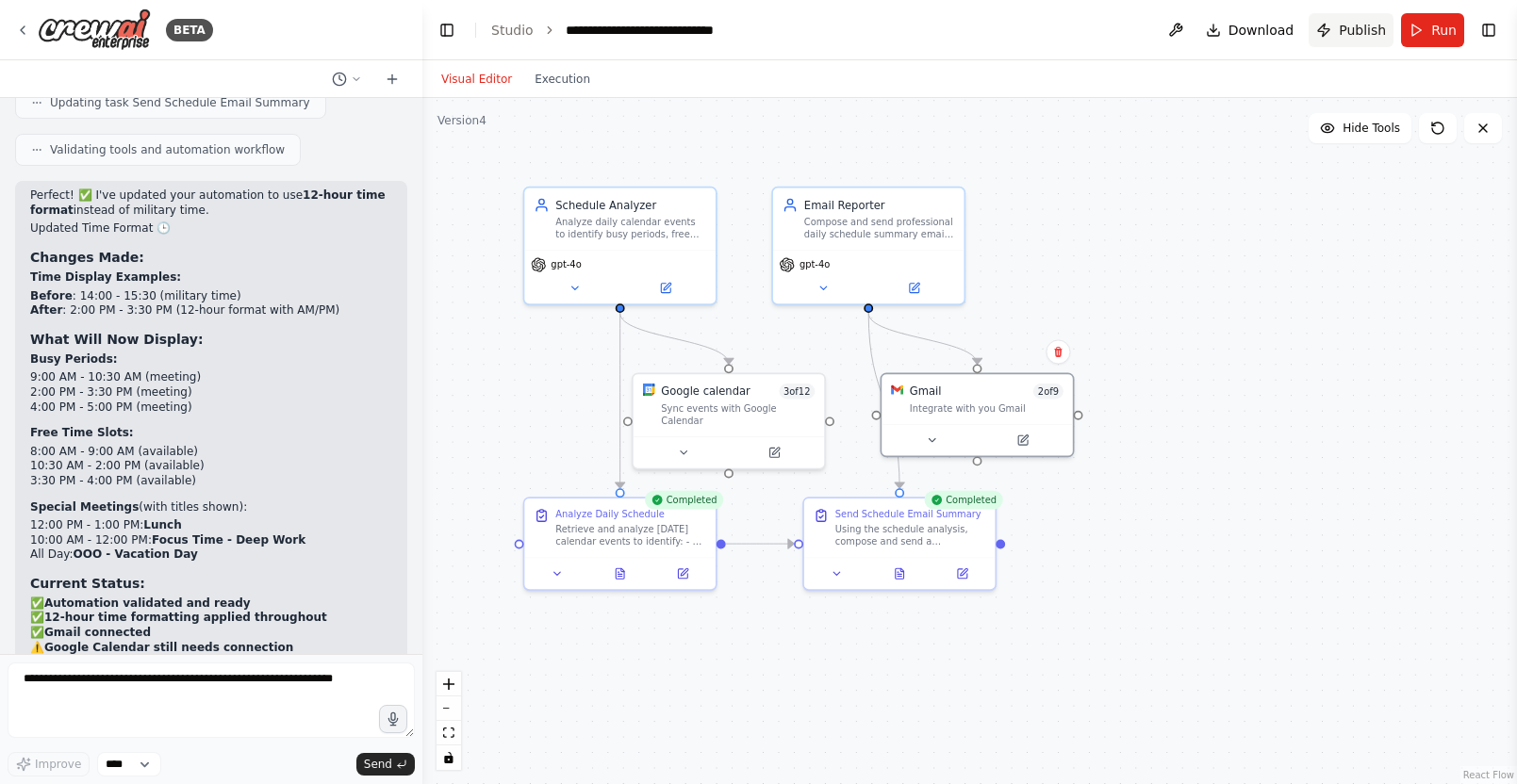
click at [1363, 35] on span "Publish" at bounding box center [1362, 30] width 47 height 19
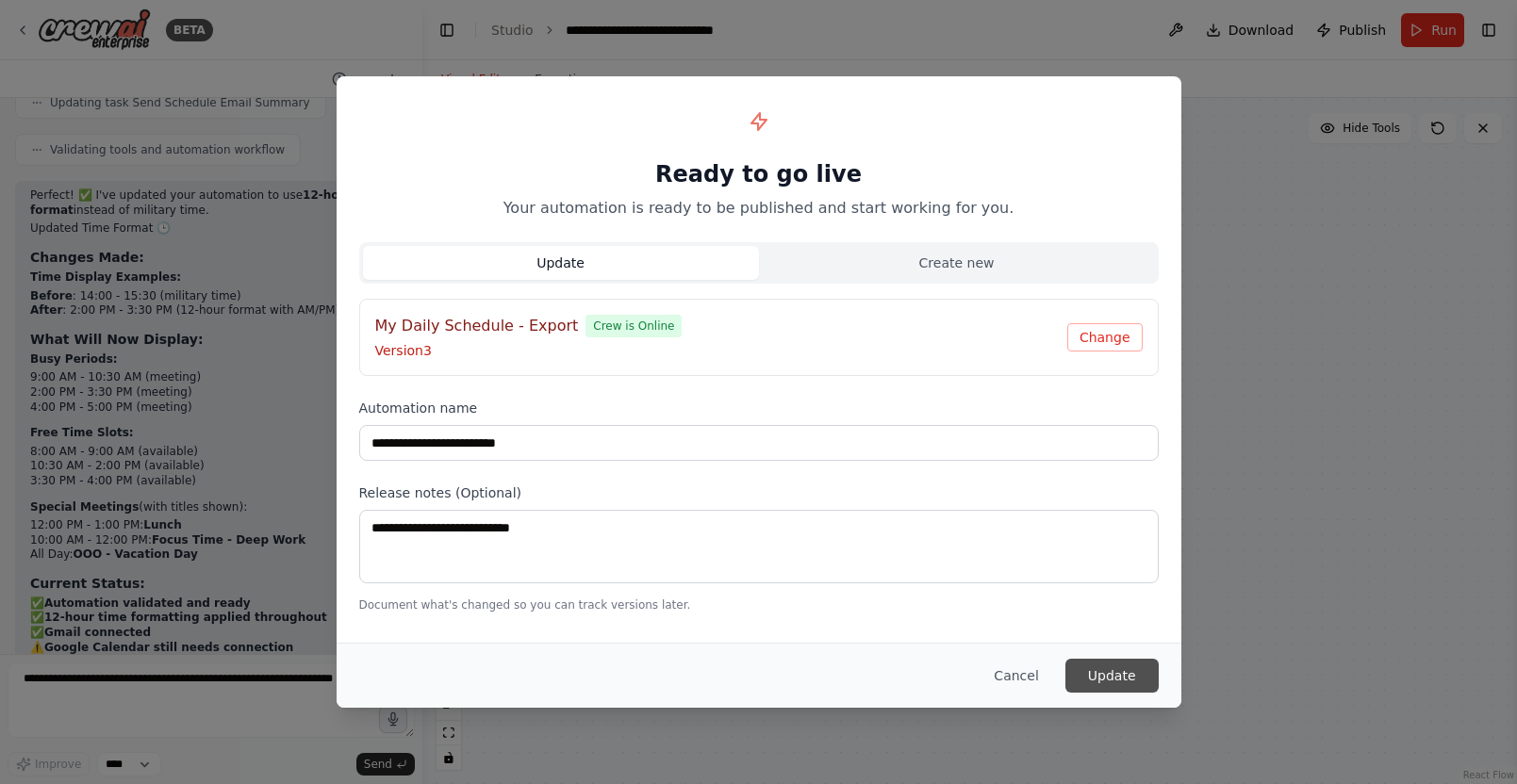
click at [1140, 670] on button "Update" at bounding box center [1112, 676] width 94 height 33
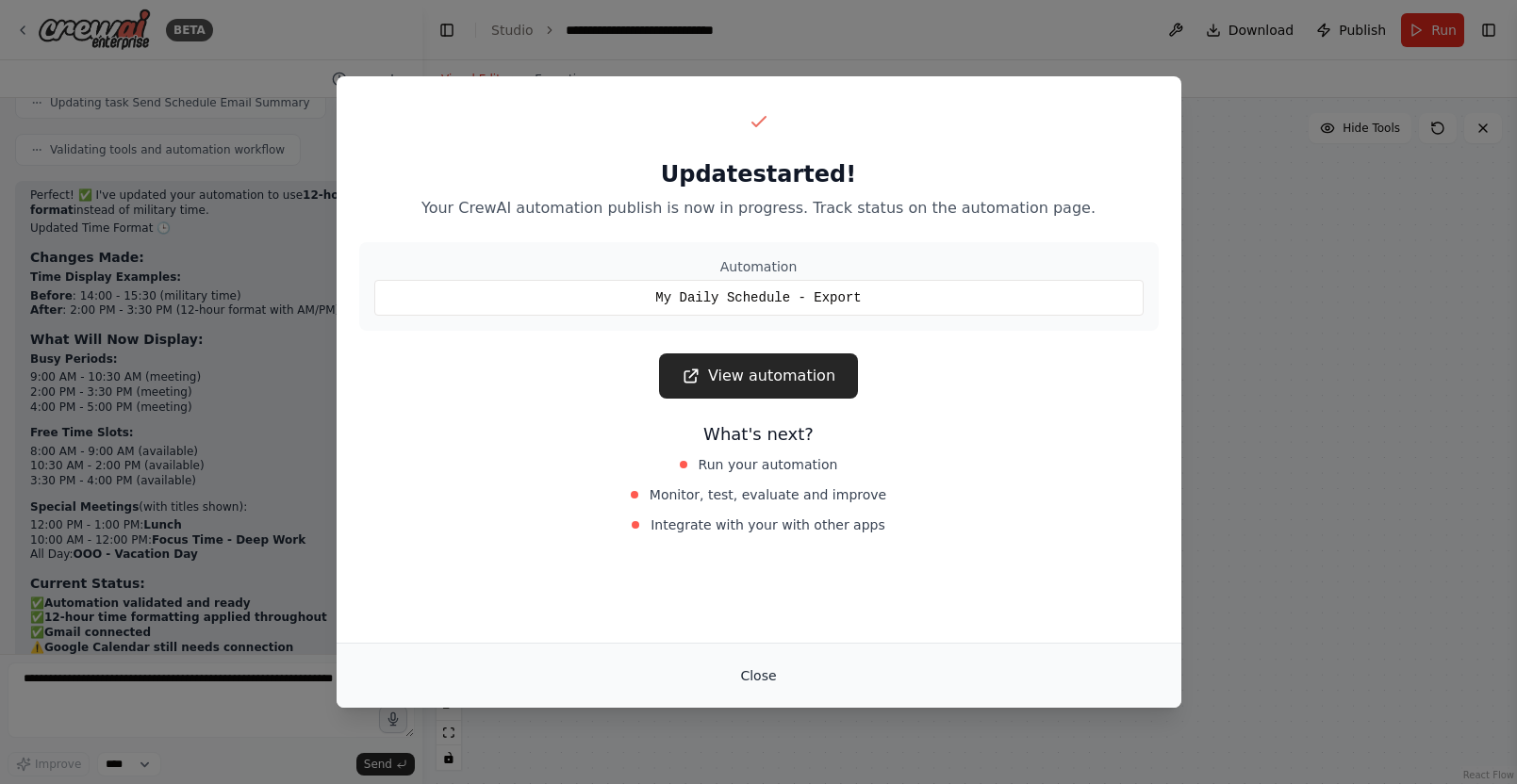
click at [761, 669] on button "Close" at bounding box center [758, 676] width 66 height 33
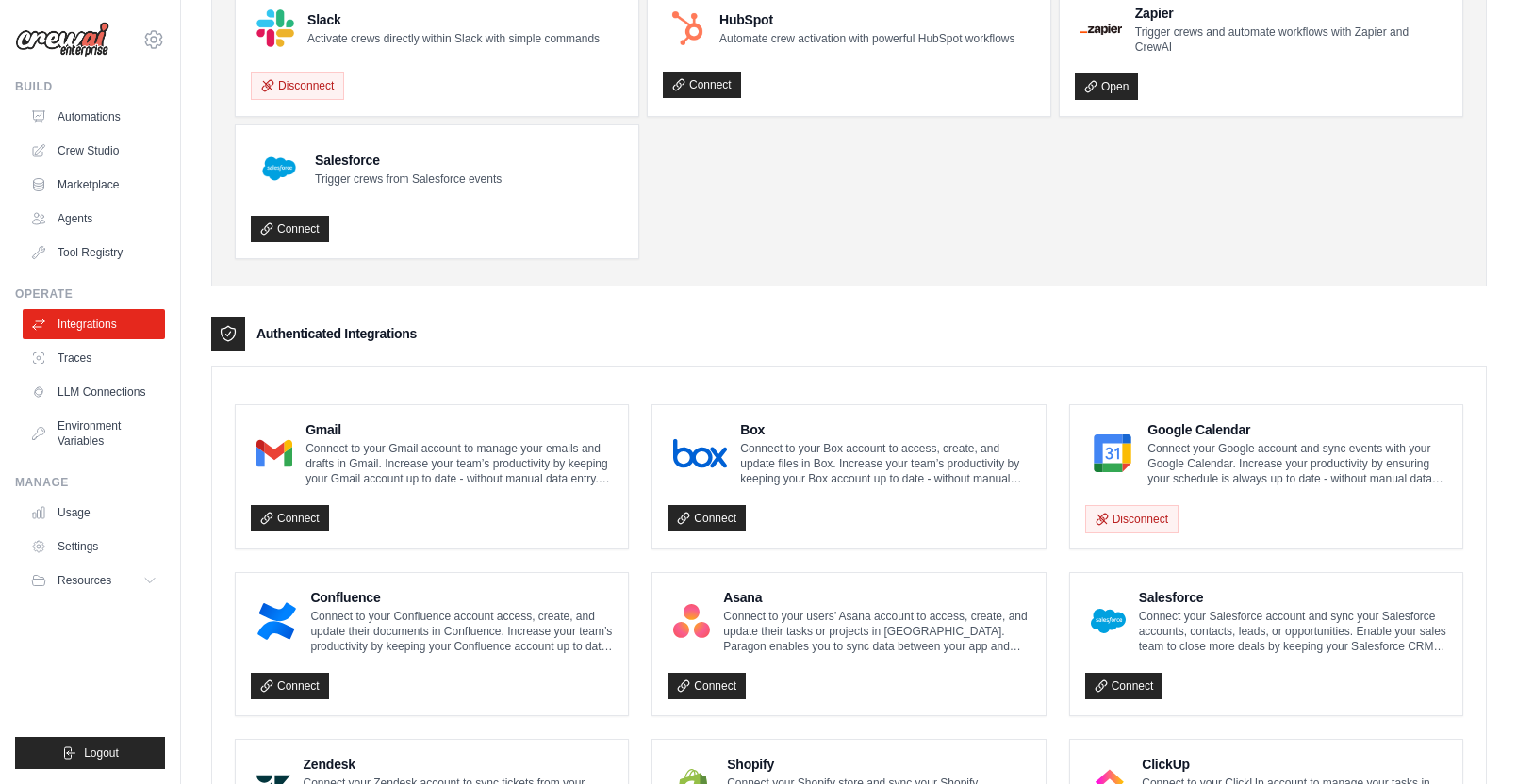
scroll to position [189, 0]
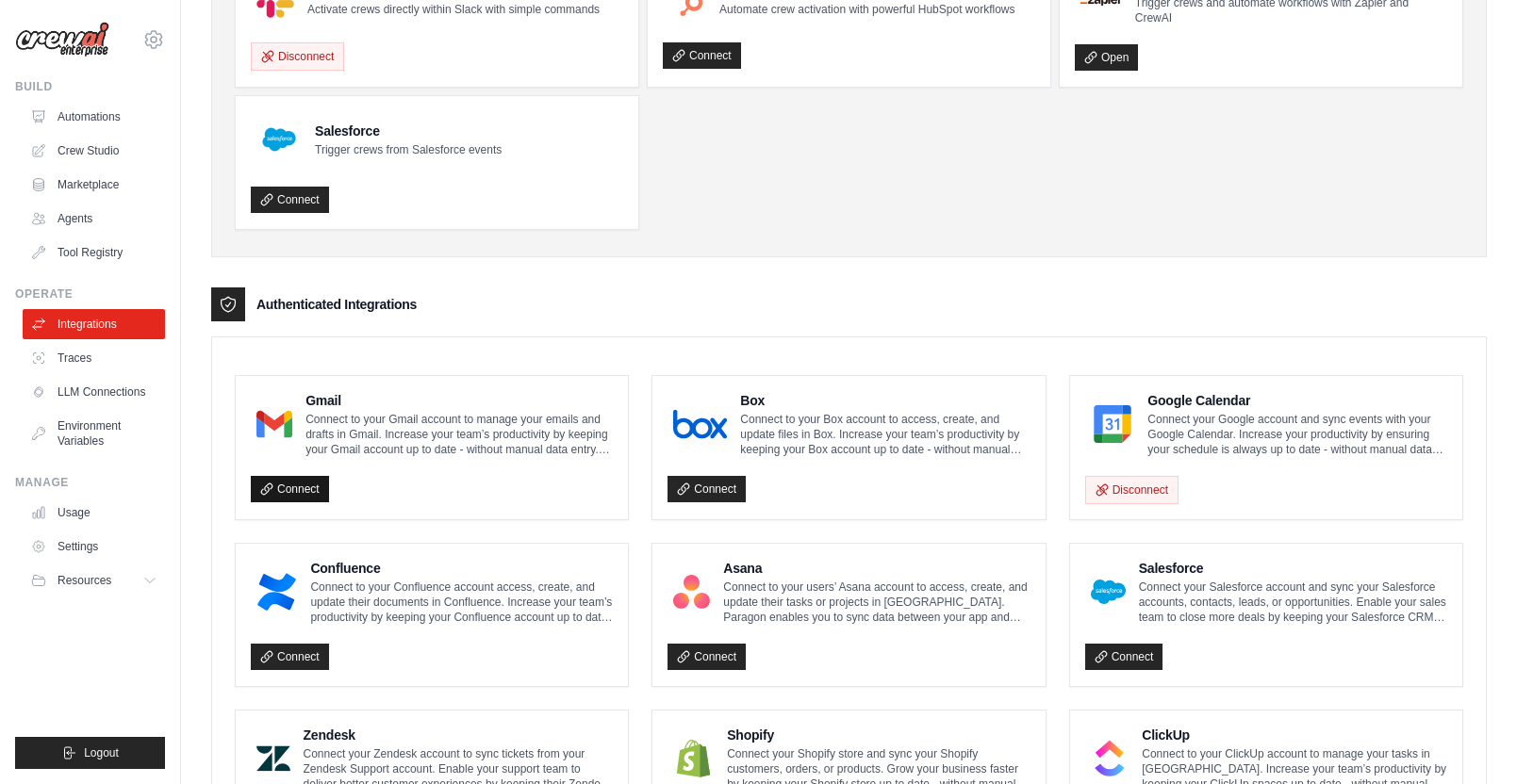
click at [302, 485] on link "Connect" at bounding box center [290, 489] width 78 height 27
